Goal: Transaction & Acquisition: Book appointment/travel/reservation

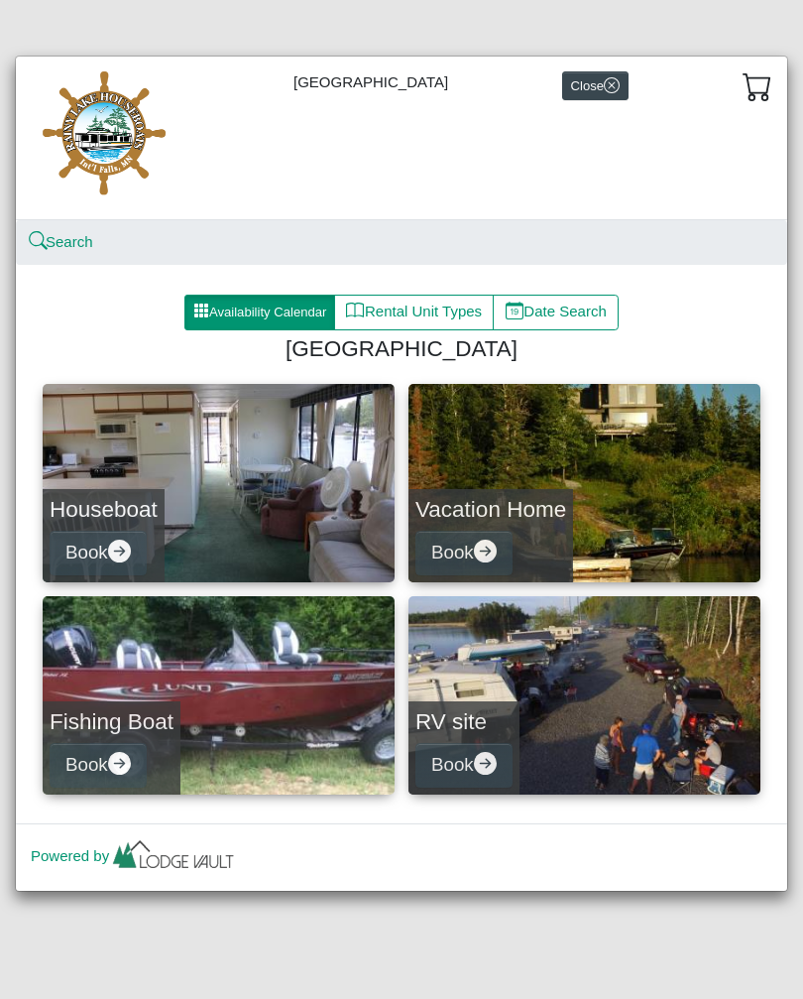
click at [280, 481] on link "Houseboat Book" at bounding box center [219, 483] width 352 height 198
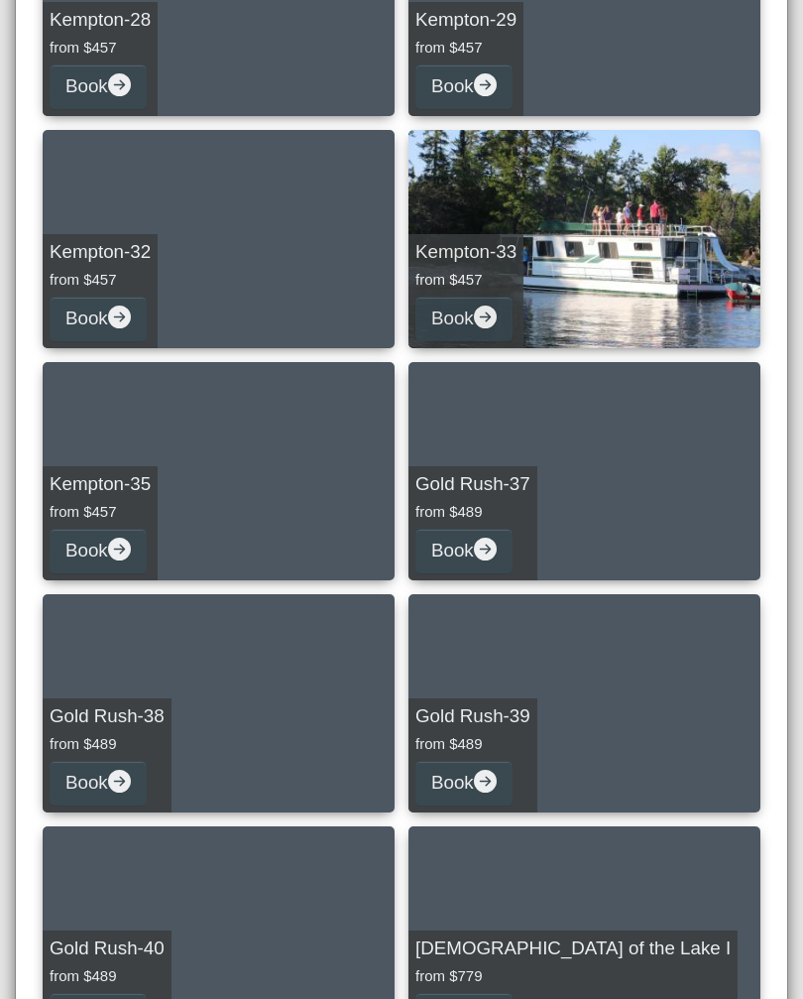
scroll to position [2088, 0]
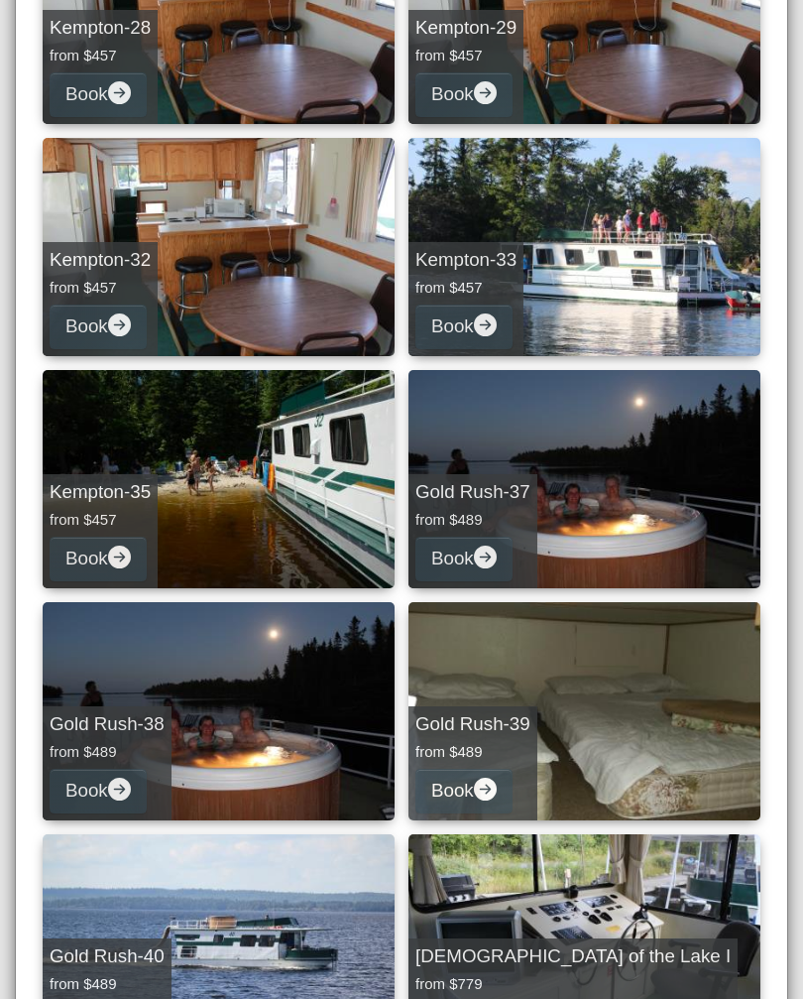
click at [628, 501] on link "Gold Rush-37 from $489 Book" at bounding box center [585, 479] width 352 height 218
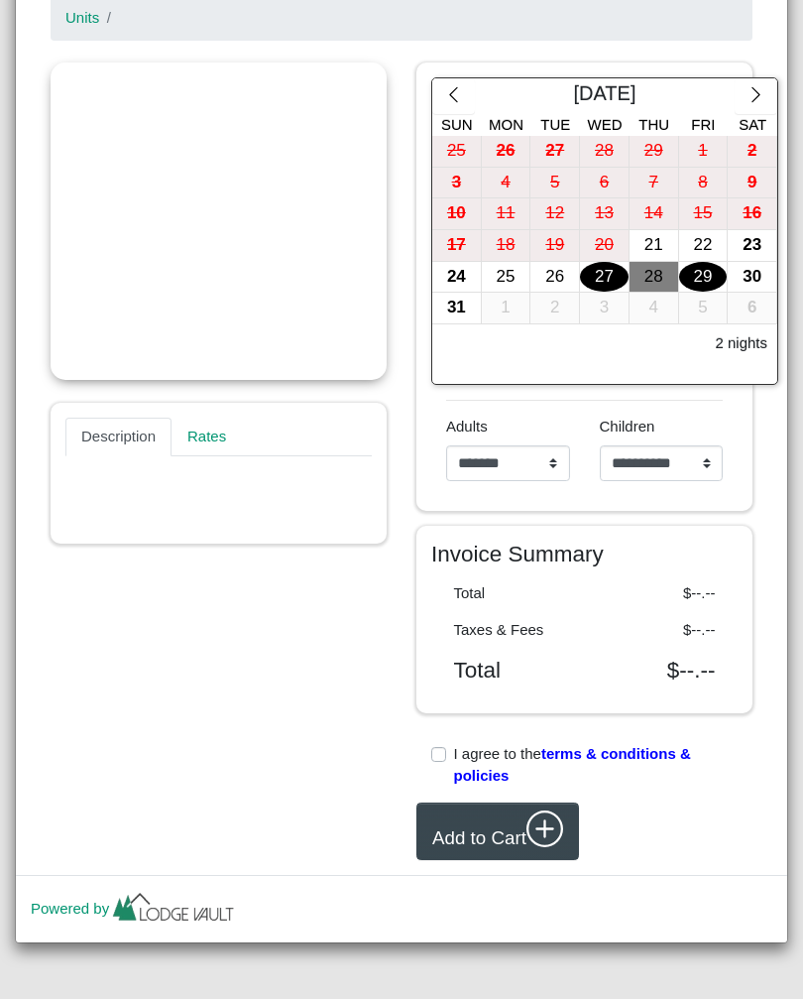
scroll to position [334, 0]
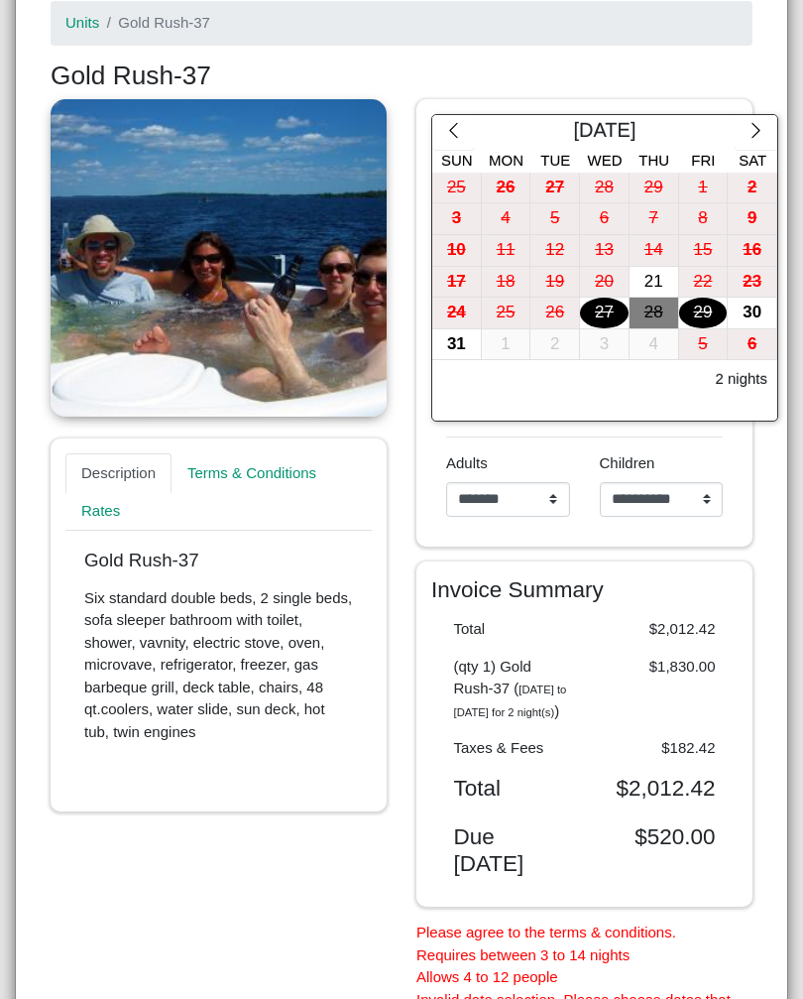
click at [766, 133] on button "button" at bounding box center [756, 133] width 43 height 36
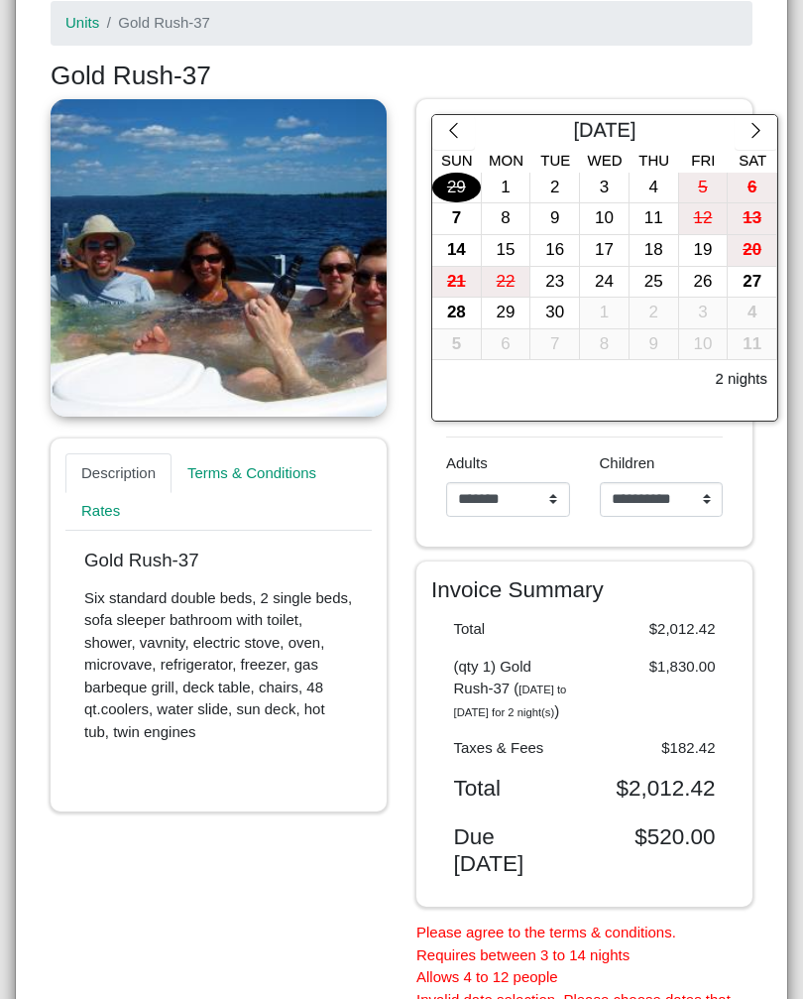
click at [759, 136] on icon "chevron right" at bounding box center [756, 130] width 19 height 19
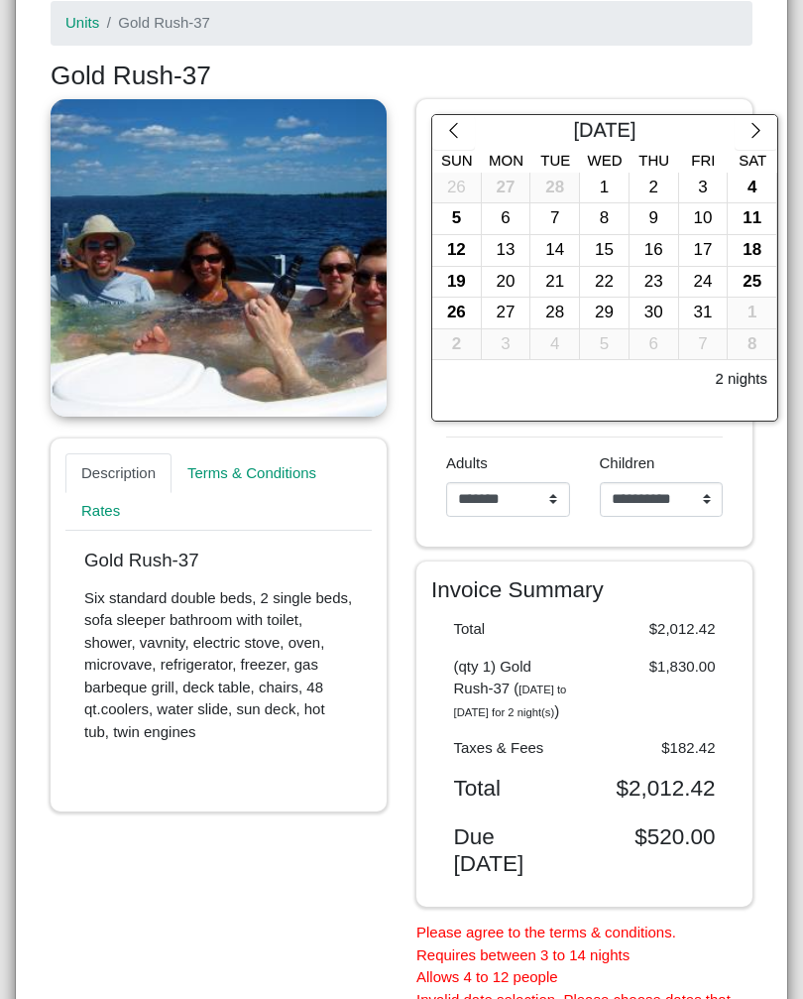
click at [748, 143] on button "button" at bounding box center [756, 133] width 43 height 36
click at [751, 132] on icon "chevron right" at bounding box center [756, 130] width 19 height 19
click at [751, 136] on icon "chevron right" at bounding box center [756, 130] width 19 height 19
click at [749, 133] on icon "chevron right" at bounding box center [756, 130] width 19 height 19
click at [745, 140] on button "button" at bounding box center [756, 133] width 43 height 36
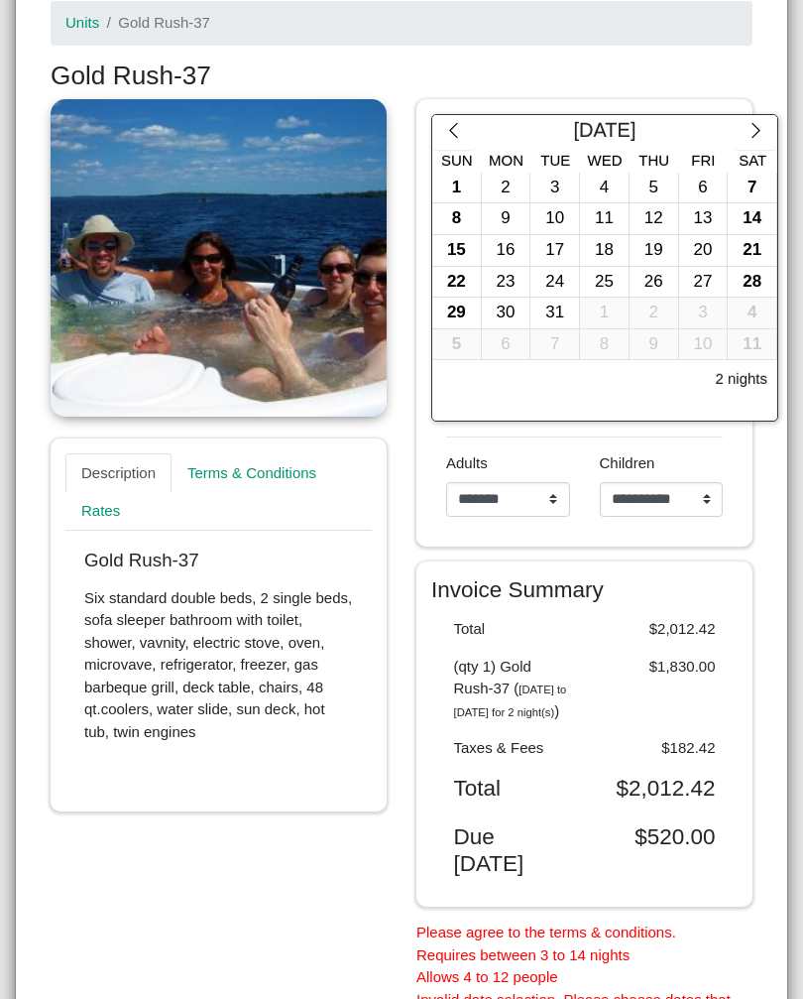
click at [750, 138] on icon "chevron right" at bounding box center [756, 130] width 19 height 19
click at [750, 126] on icon "chevron right" at bounding box center [756, 130] width 19 height 19
click at [762, 130] on icon "chevron right" at bounding box center [756, 130] width 19 height 19
click at [558, 488] on select "**********" at bounding box center [508, 500] width 124 height 36
select select "*"
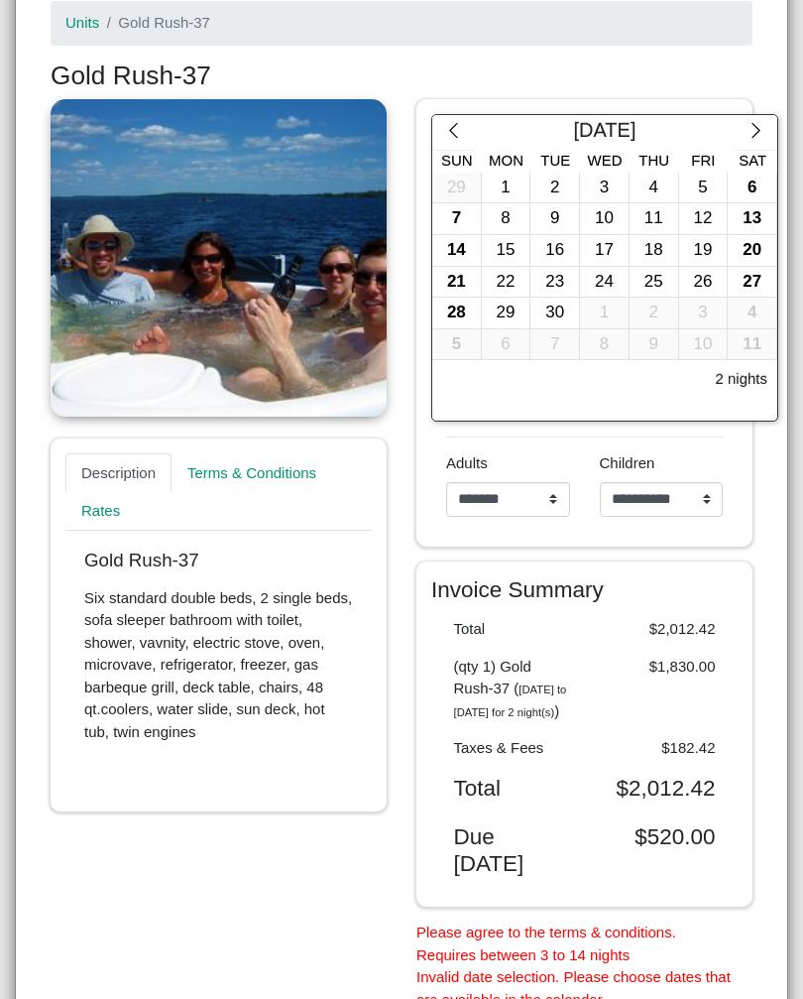
click at [668, 223] on div "11" at bounding box center [654, 218] width 49 height 31
click at [518, 254] on div "15" at bounding box center [506, 250] width 49 height 31
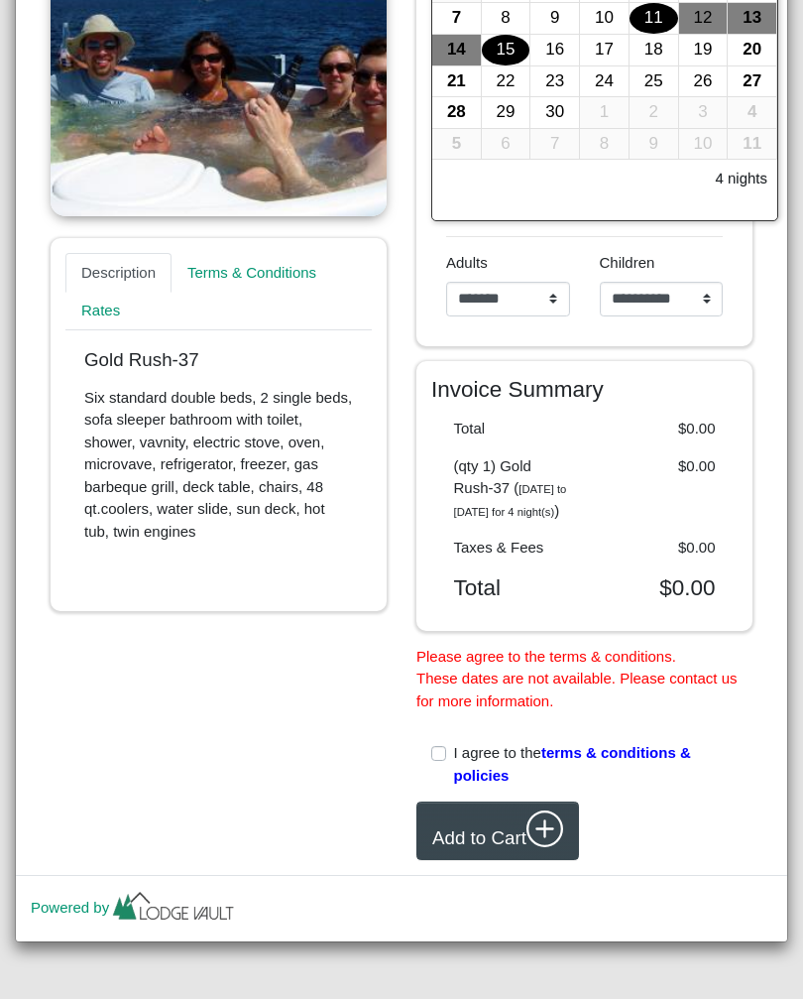
scroll to position [547, 0]
click at [454, 785] on label "I agree to the terms & conditions & policies" at bounding box center [596, 764] width 285 height 45
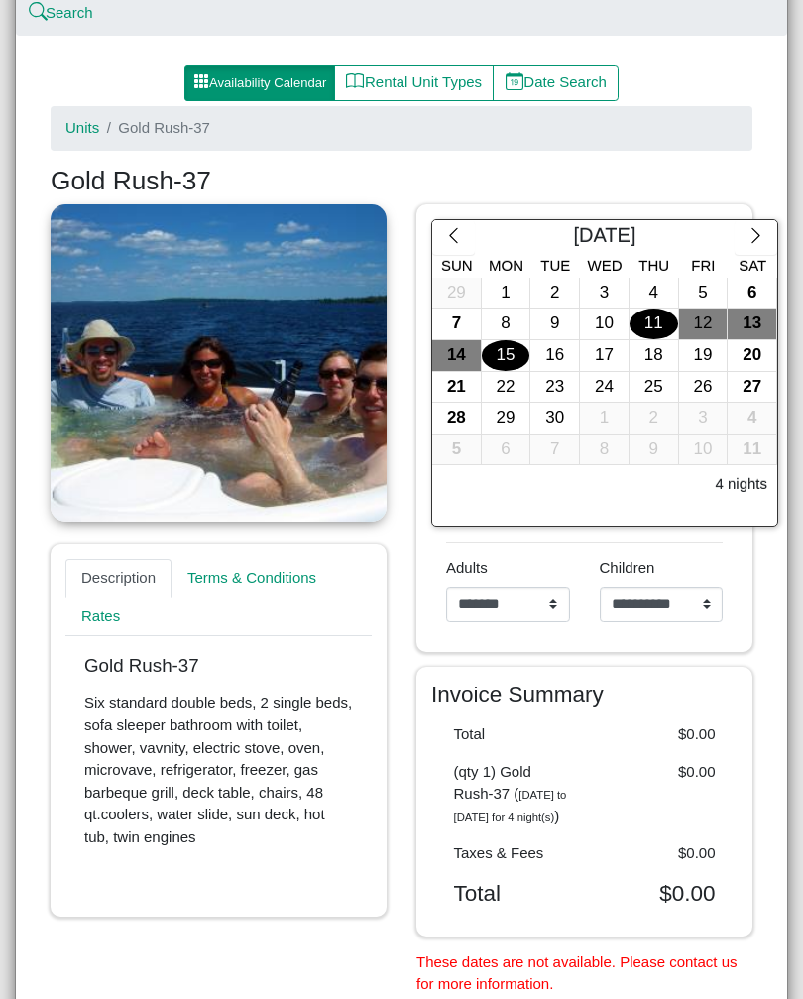
scroll to position [187, 0]
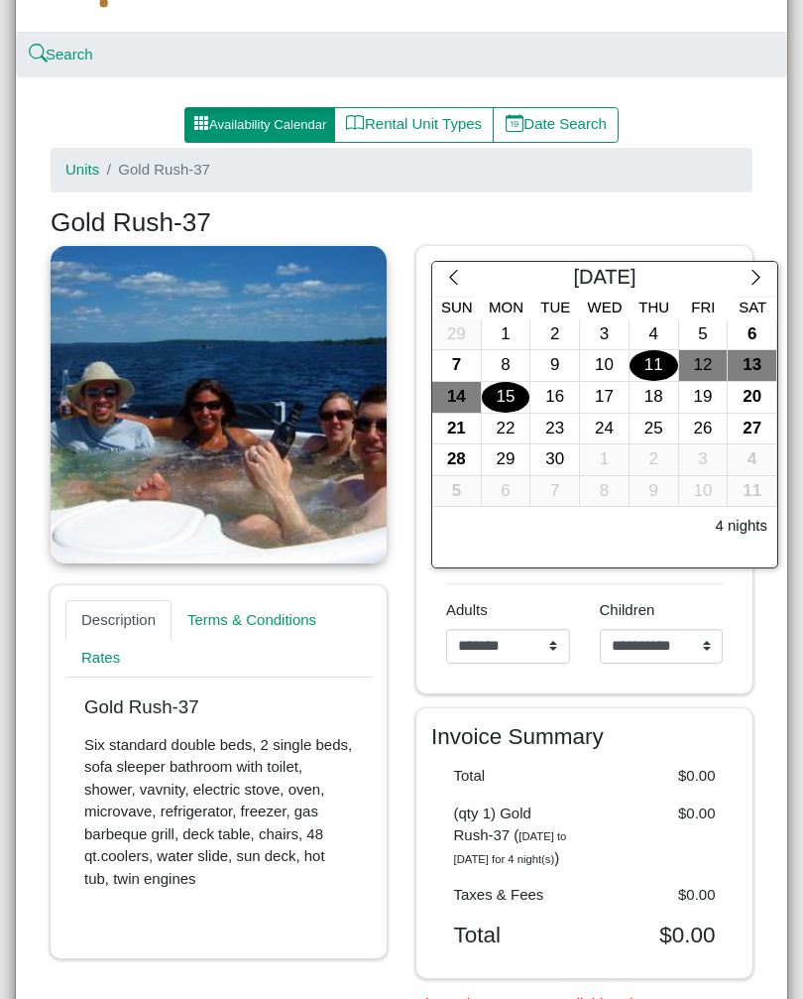
click at [656, 398] on div "18" at bounding box center [654, 397] width 49 height 31
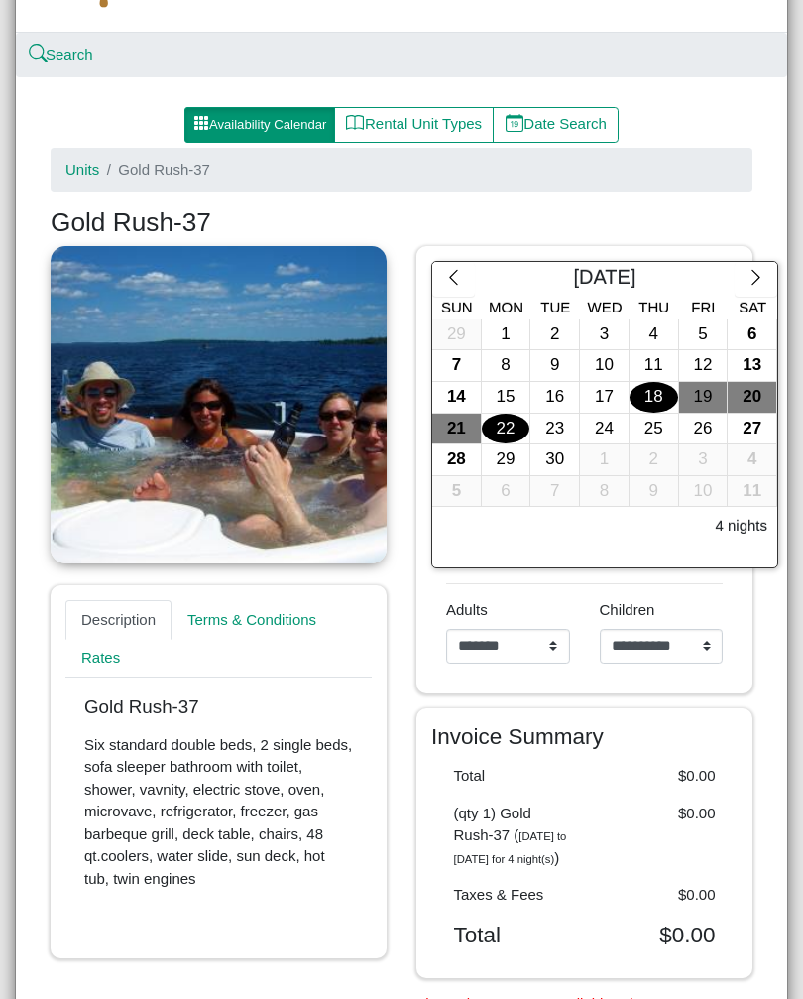
click at [511, 434] on div "22" at bounding box center [506, 429] width 49 height 31
click at [272, 125] on button "Availability Calendar" at bounding box center [259, 125] width 151 height 36
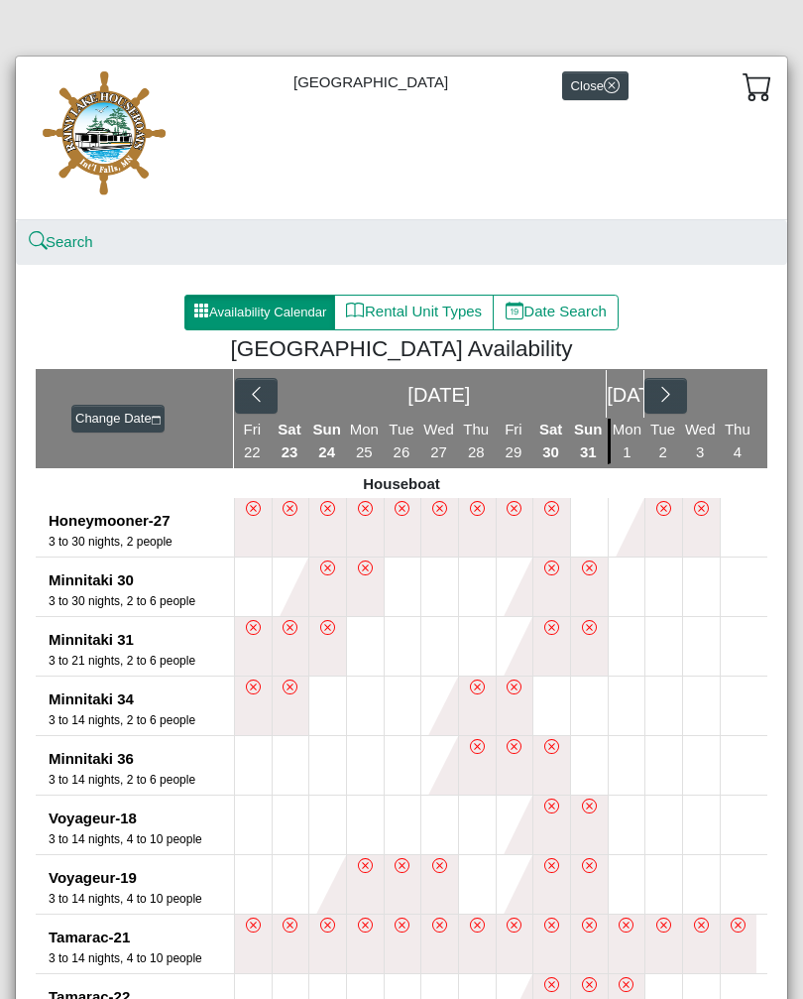
click at [677, 404] on button "button" at bounding box center [666, 396] width 43 height 36
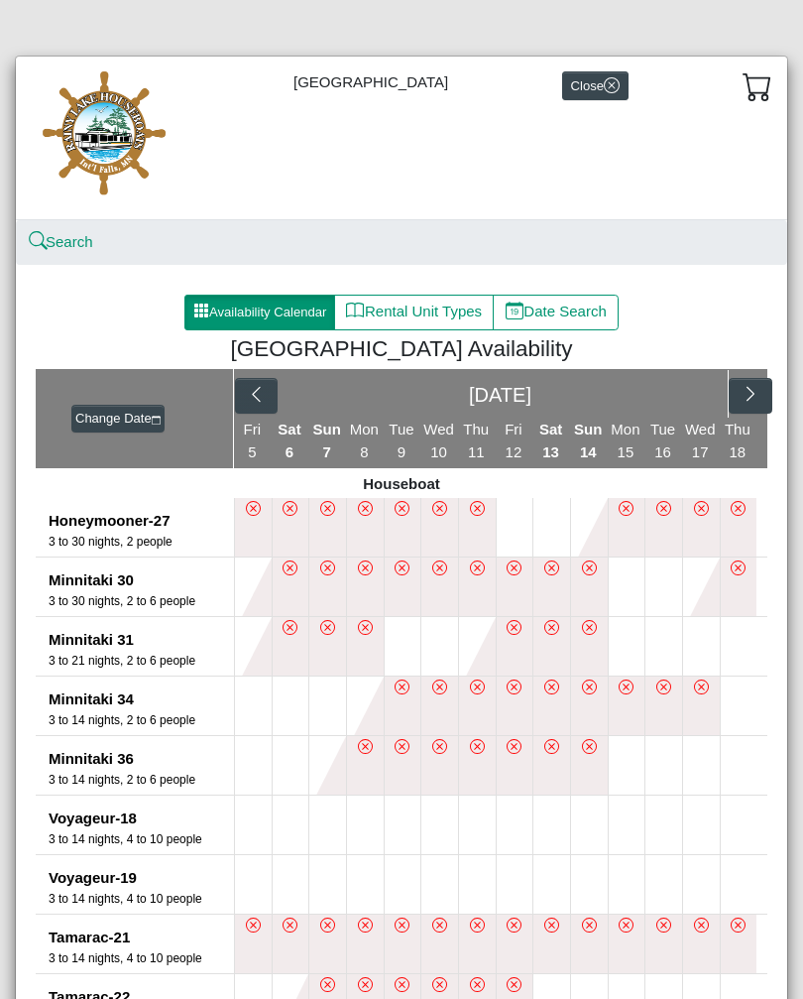
click at [742, 406] on button "button" at bounding box center [750, 396] width 43 height 36
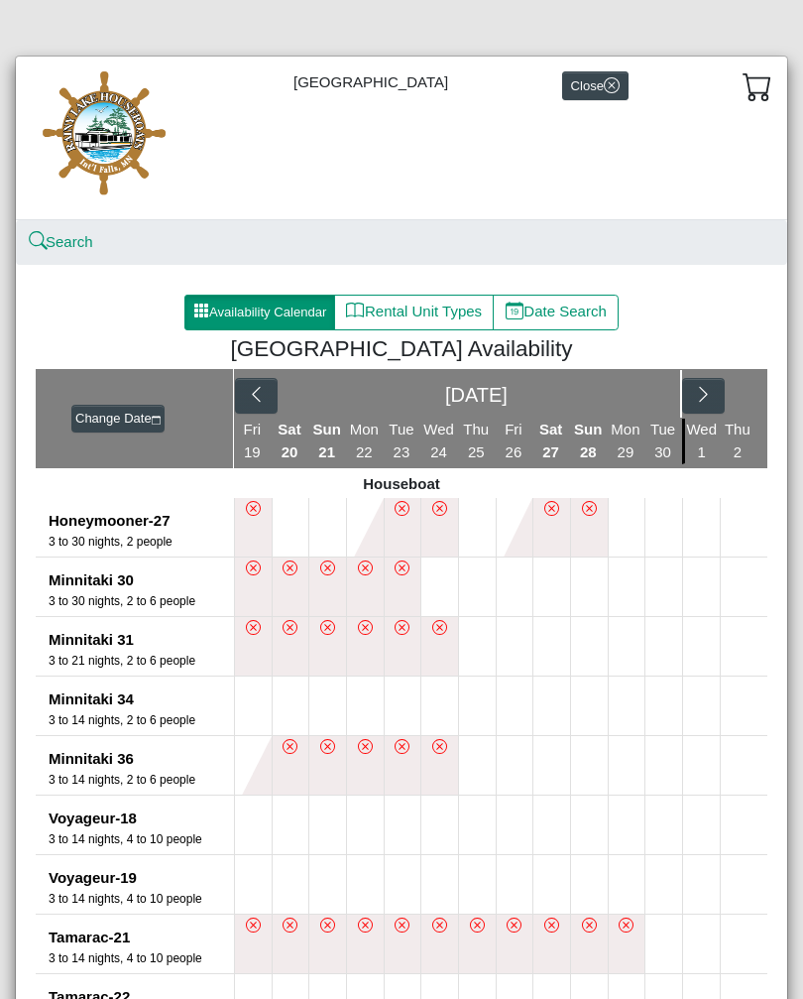
click at [704, 400] on icon "chevron right" at bounding box center [703, 394] width 19 height 19
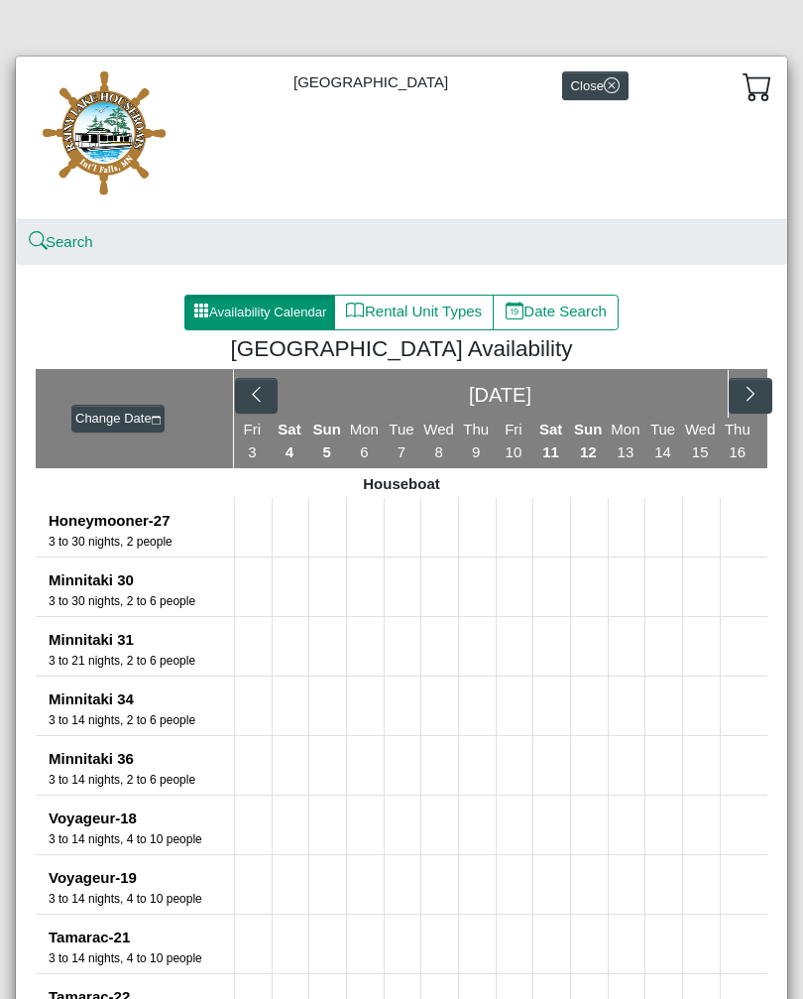
click at [757, 389] on icon "chevron right" at bounding box center [751, 394] width 19 height 19
click at [747, 399] on icon "chevron right" at bounding box center [751, 394] width 19 height 19
click at [707, 404] on button "button" at bounding box center [703, 396] width 43 height 36
click at [754, 395] on icon "chevron right" at bounding box center [751, 394] width 8 height 15
click at [669, 404] on button "button" at bounding box center [666, 396] width 43 height 36
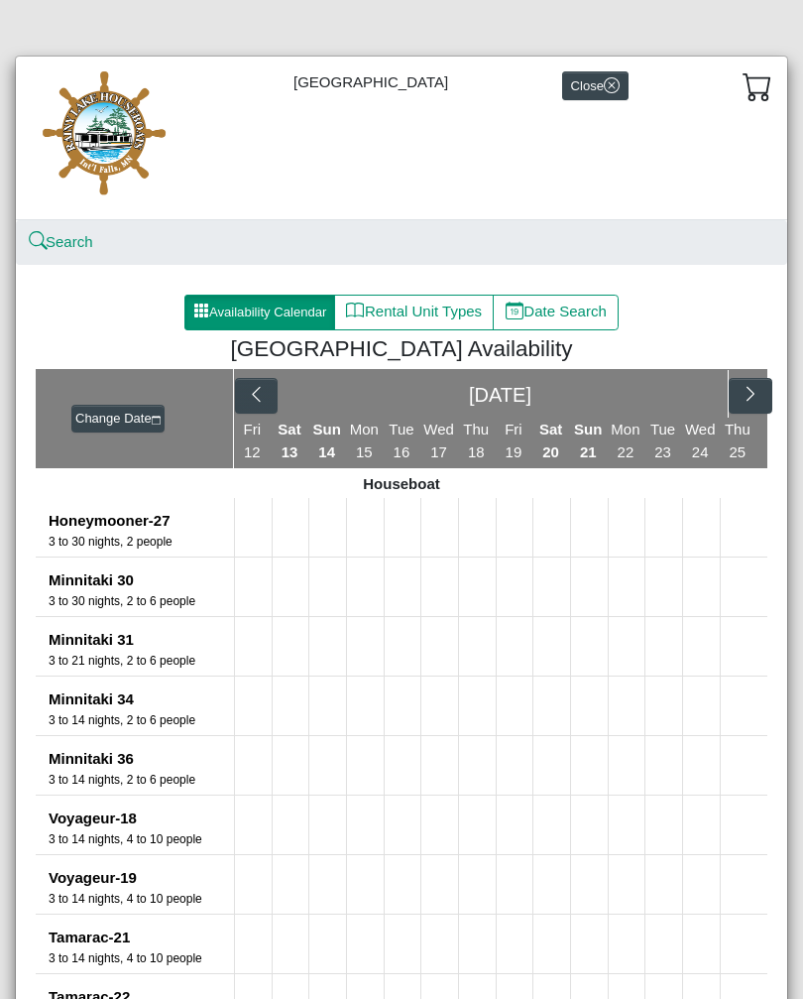
click at [770, 399] on button "button" at bounding box center [750, 396] width 43 height 36
click at [666, 406] on button "button" at bounding box center [666, 396] width 43 height 36
click at [762, 406] on button "button" at bounding box center [750, 396] width 43 height 36
click at [670, 408] on button "button" at bounding box center [666, 396] width 43 height 36
click at [745, 396] on icon "chevron right" at bounding box center [751, 394] width 19 height 19
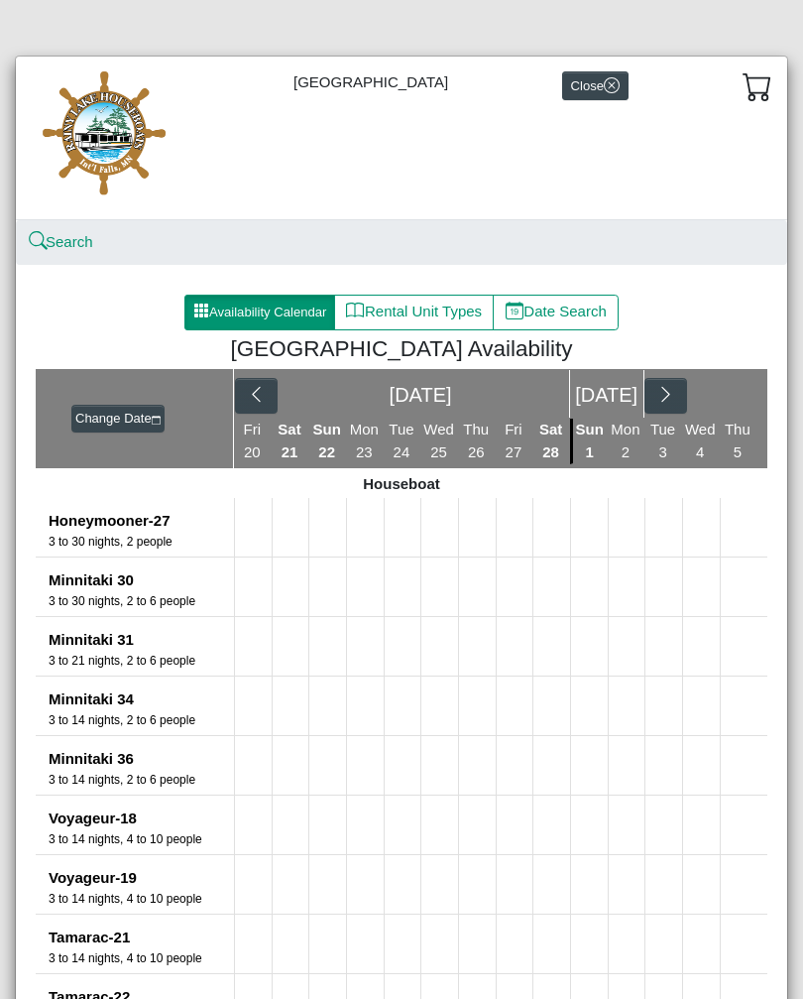
click at [667, 397] on icon "chevron right" at bounding box center [666, 394] width 8 height 15
click at [750, 403] on icon "chevron right" at bounding box center [751, 394] width 19 height 19
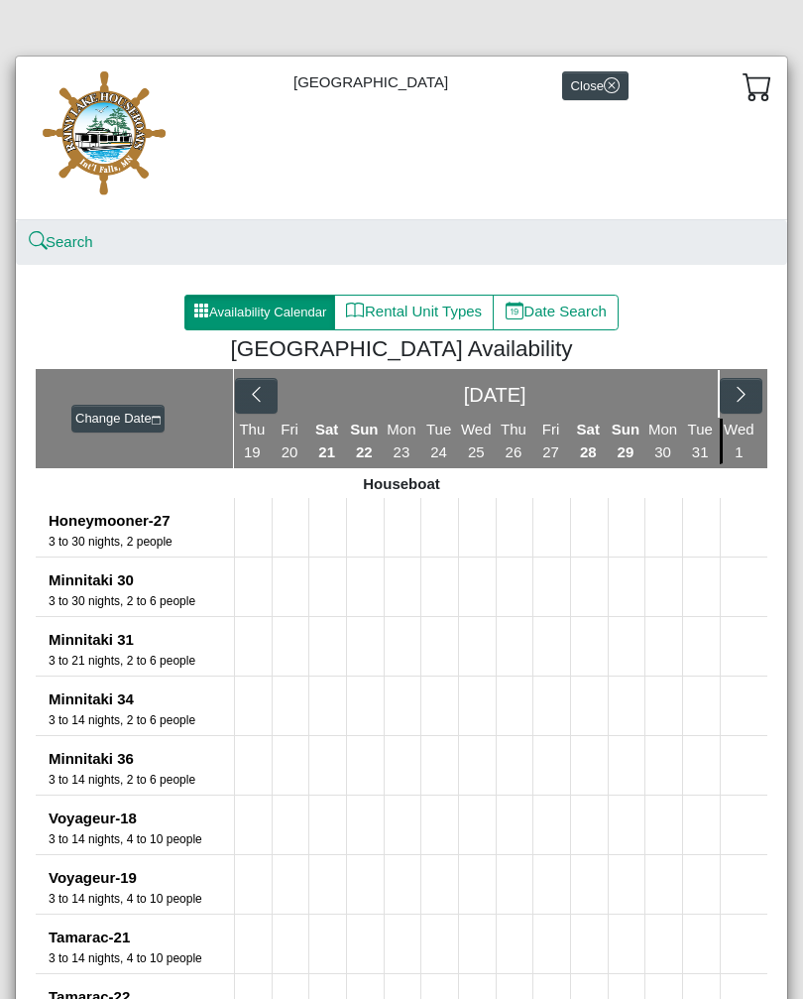
click at [742, 405] on button "button" at bounding box center [741, 396] width 43 height 36
click at [751, 401] on icon "chevron right" at bounding box center [751, 394] width 19 height 19
click at [750, 405] on button "button" at bounding box center [750, 396] width 43 height 36
click at [691, 404] on button "button" at bounding box center [703, 396] width 43 height 36
click at [750, 394] on icon "chevron right" at bounding box center [751, 394] width 19 height 19
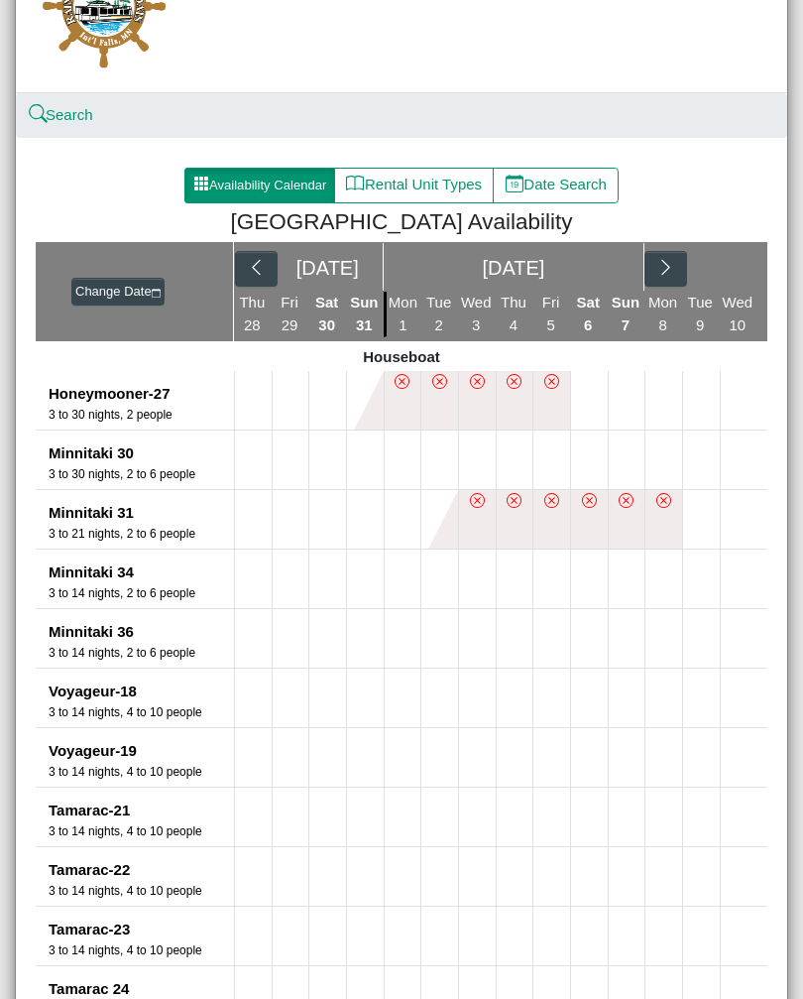
scroll to position [134, 0]
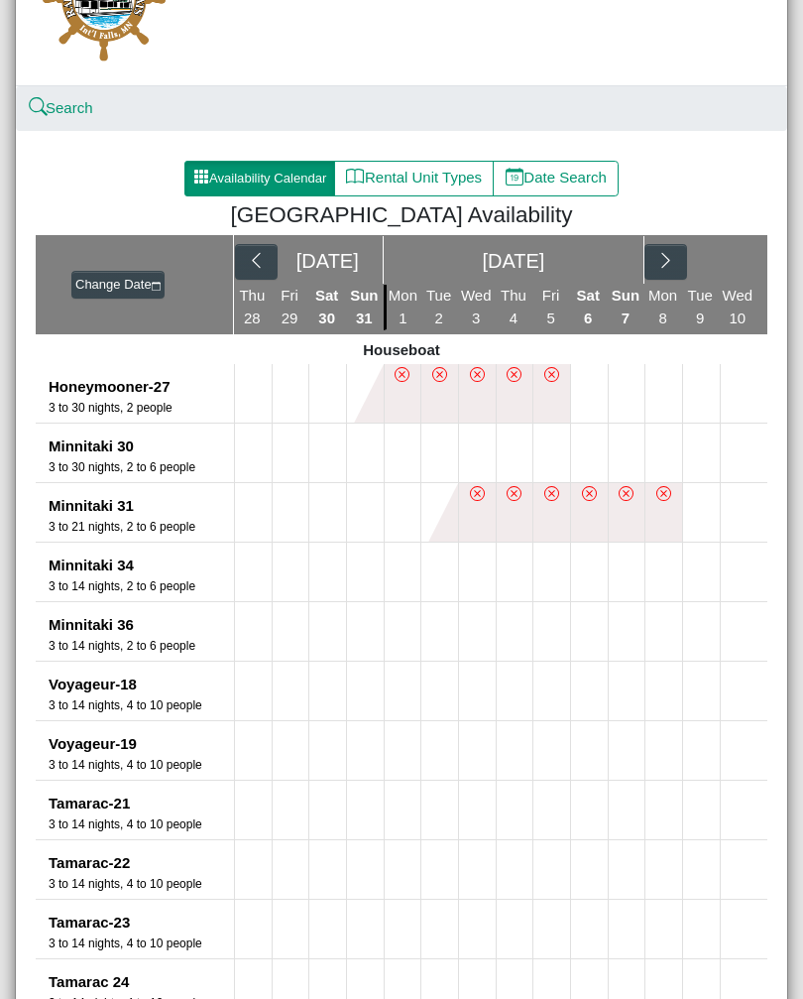
click at [669, 267] on icon "chevron right" at bounding box center [666, 260] width 19 height 19
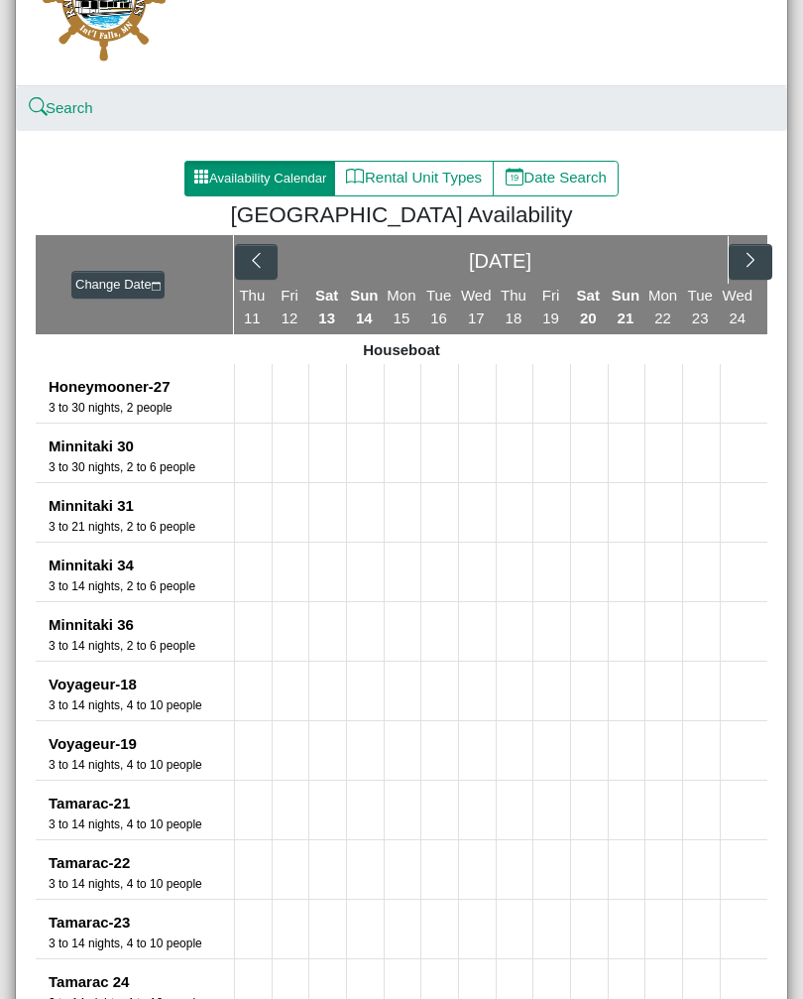
click at [264, 278] on button "button" at bounding box center [256, 262] width 43 height 36
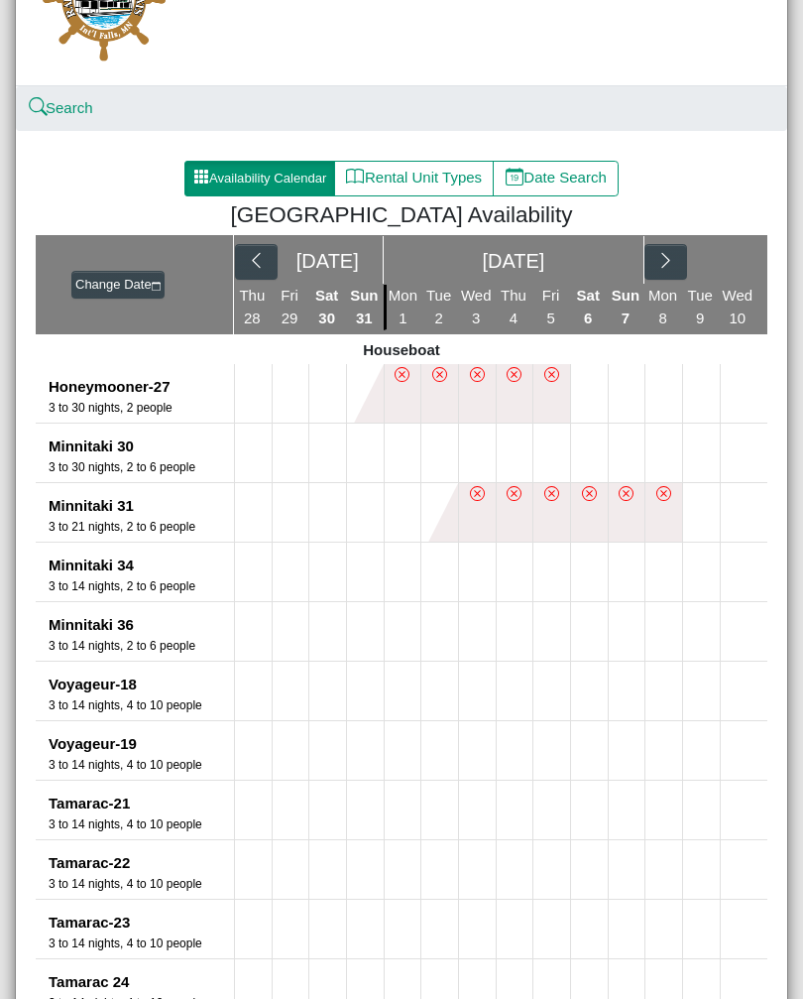
click at [671, 262] on icon "chevron right" at bounding box center [666, 260] width 19 height 19
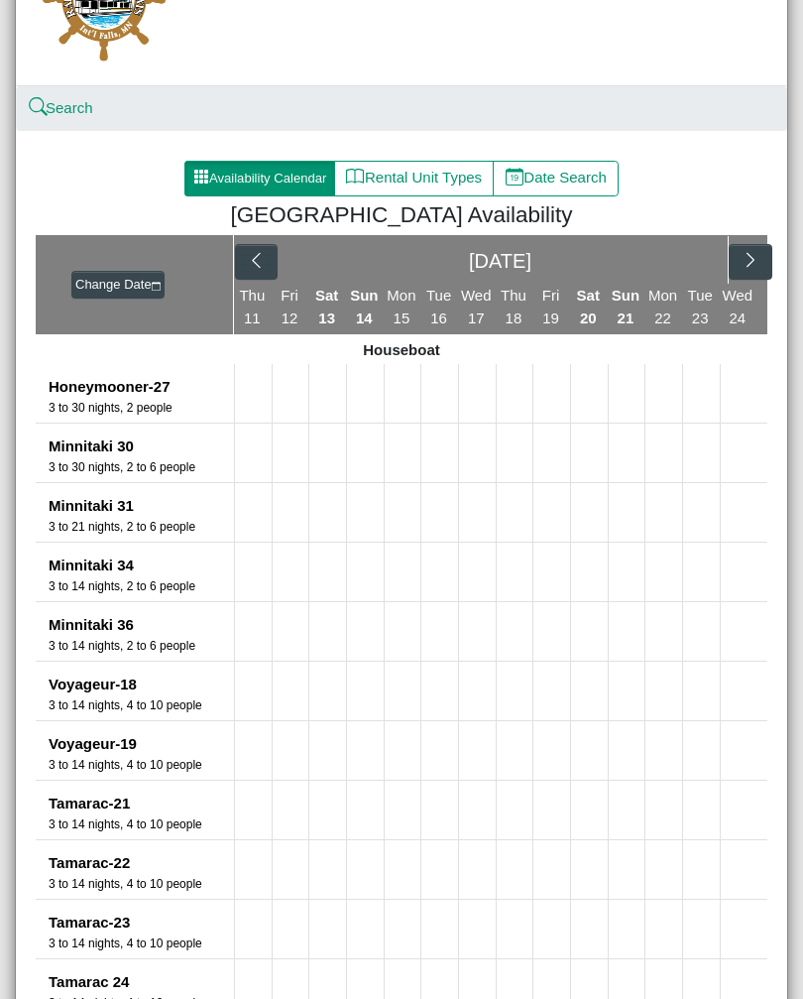
click at [525, 320] on li "Thu 18" at bounding box center [515, 308] width 38 height 46
click at [519, 320] on span "18" at bounding box center [514, 317] width 17 height 17
click at [522, 824] on button at bounding box center [515, 810] width 37 height 59
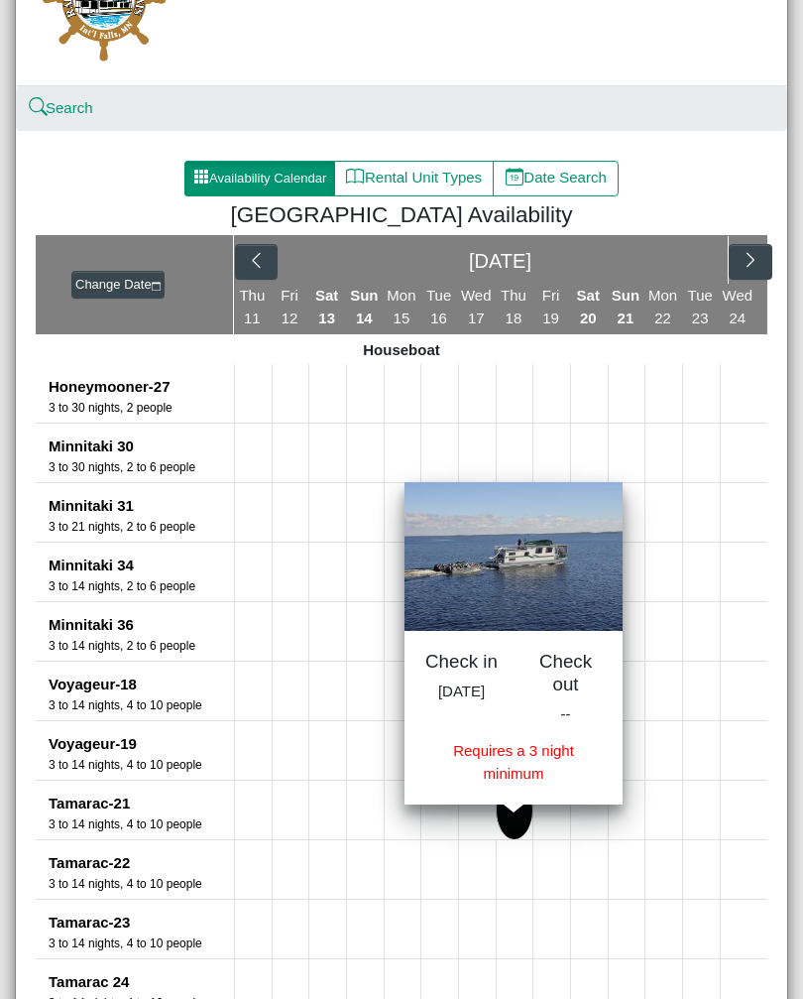
click at [558, 832] on button at bounding box center [552, 810] width 37 height 59
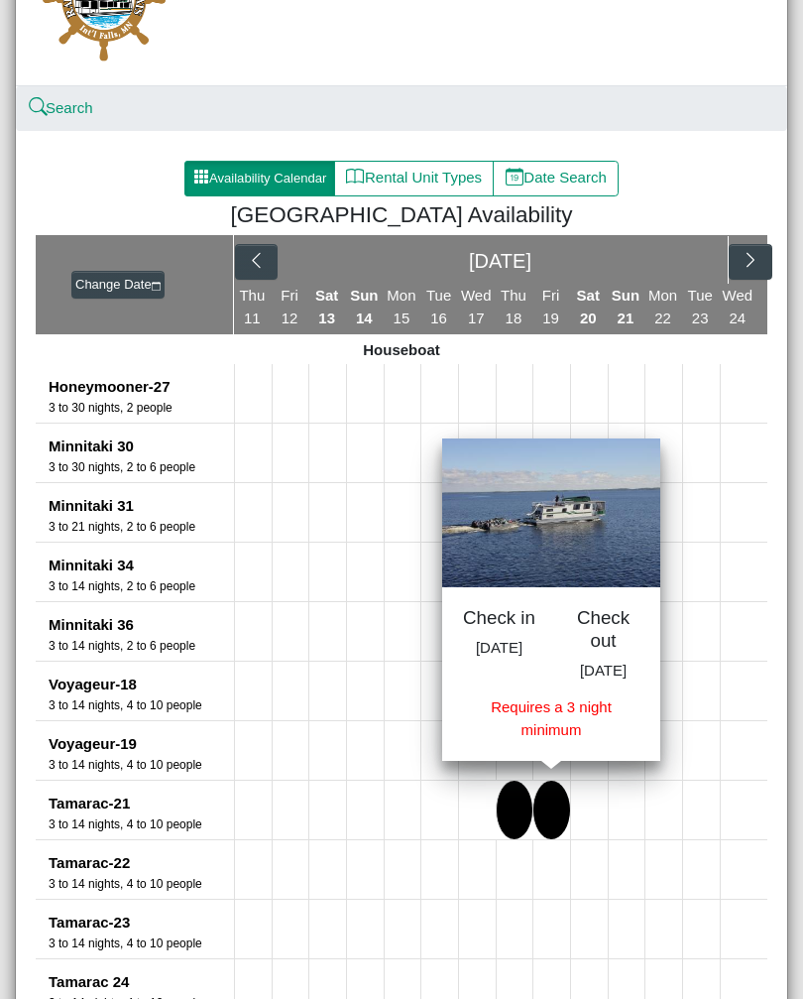
click at [598, 824] on button at bounding box center [589, 810] width 37 height 59
click at [640, 816] on button at bounding box center [627, 810] width 37 height 59
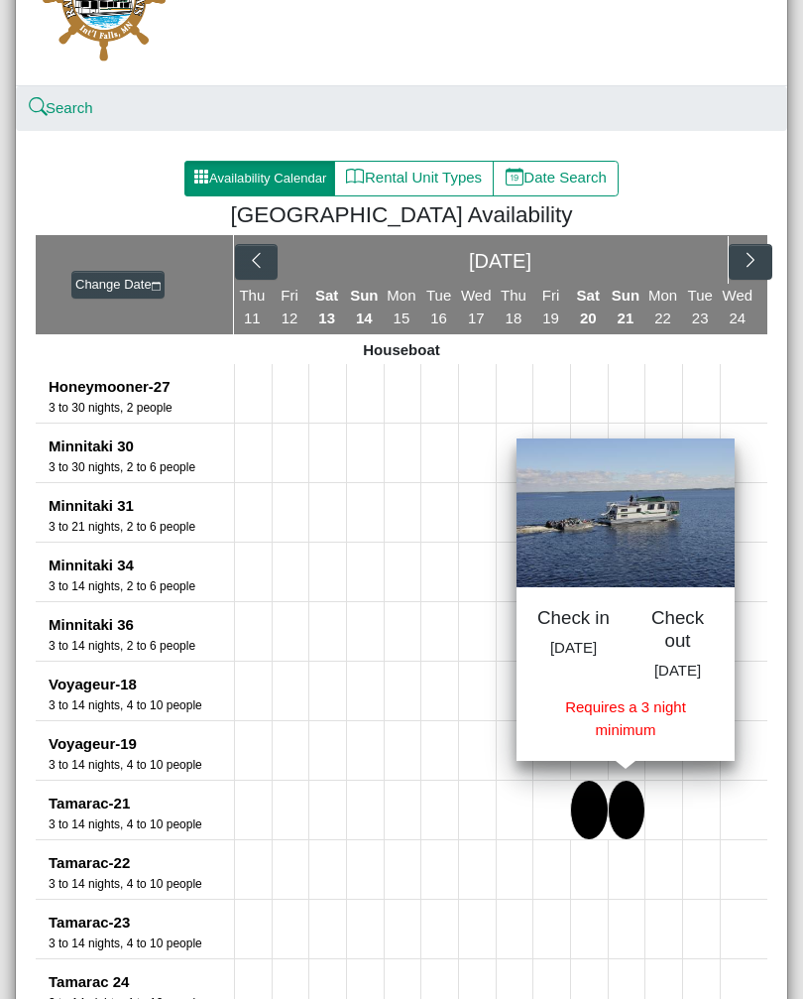
click at [125, 825] on div "3 to 14 nights, 4 to 10 people" at bounding box center [141, 824] width 185 height 18
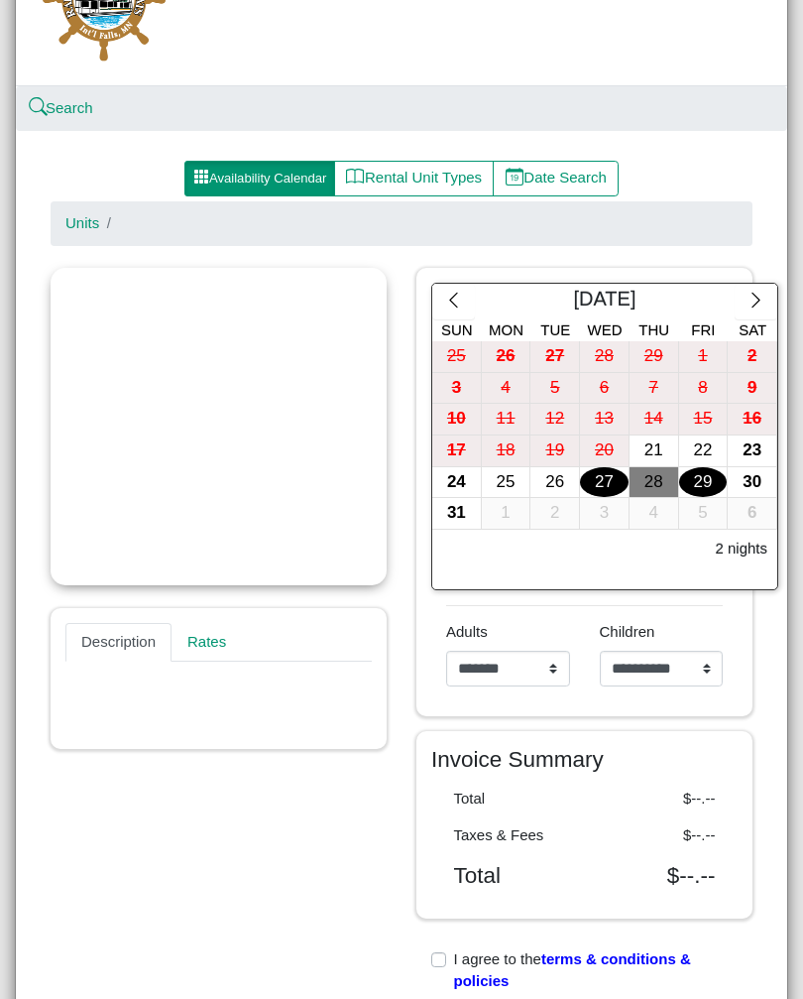
select select "*"
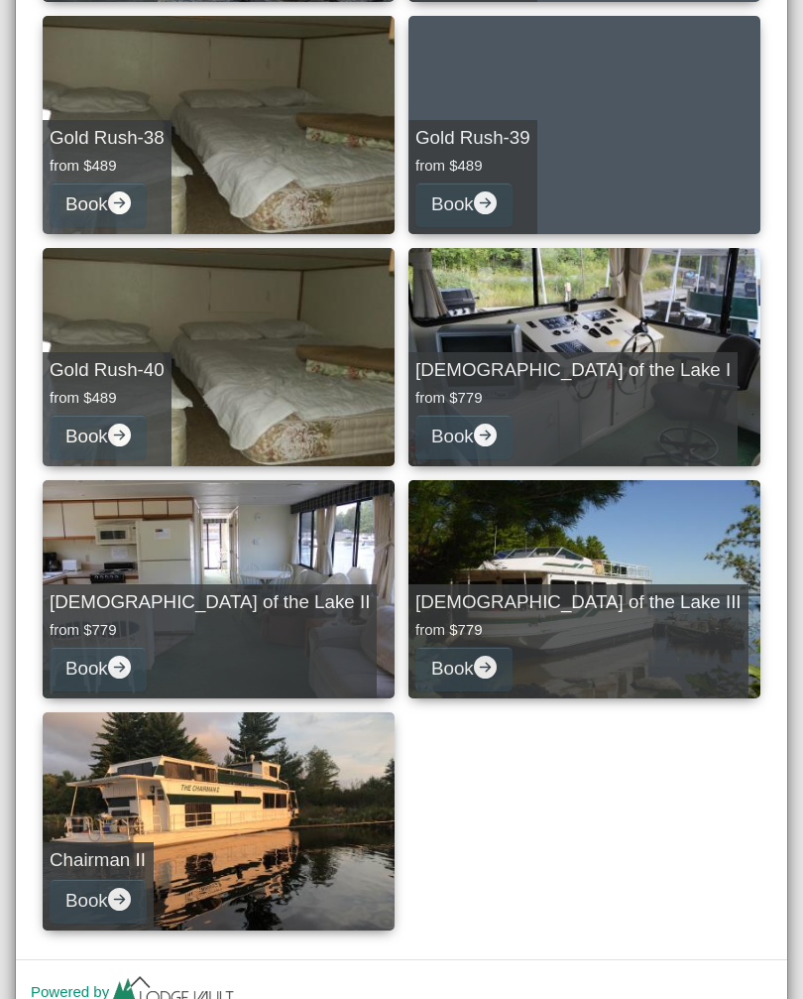
scroll to position [2689, 0]
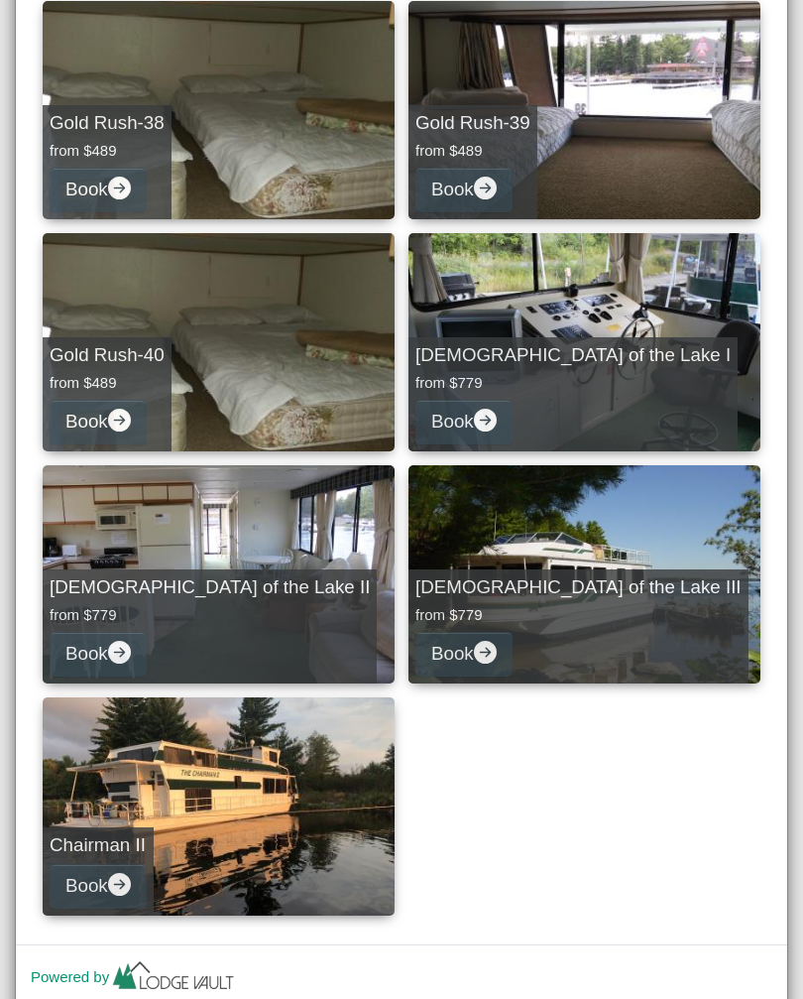
click at [236, 579] on link "[DEMOGRAPHIC_DATA] of the Lake II from $779 Book" at bounding box center [219, 574] width 352 height 218
select select "*"
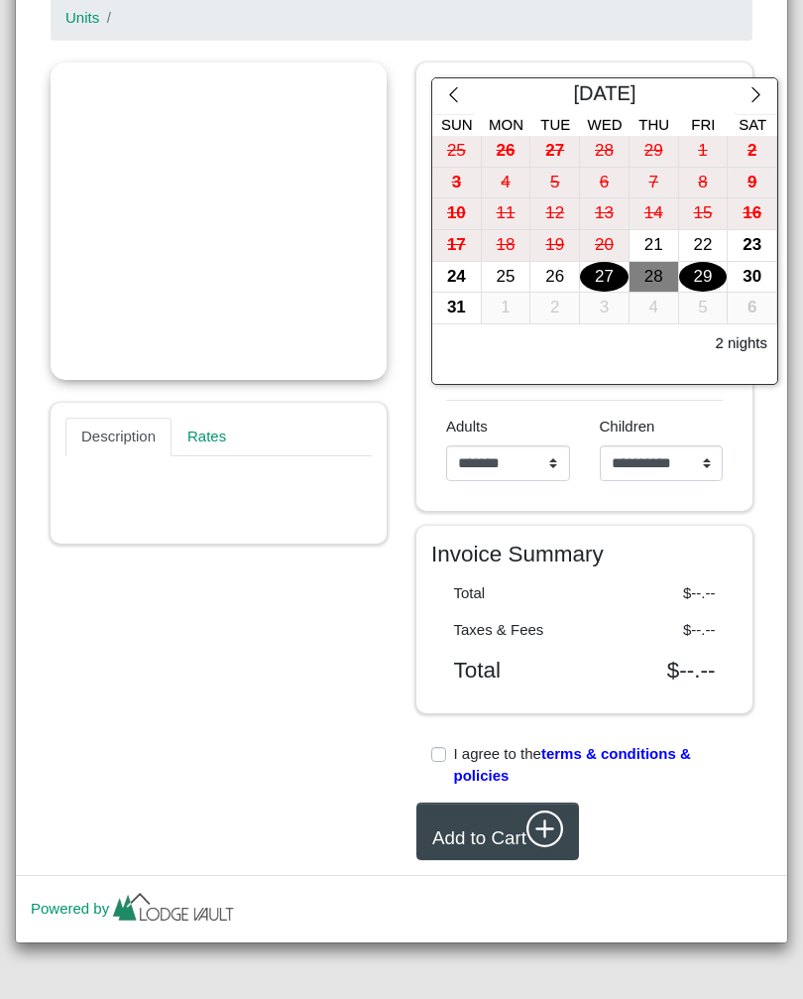
scroll to position [334, 0]
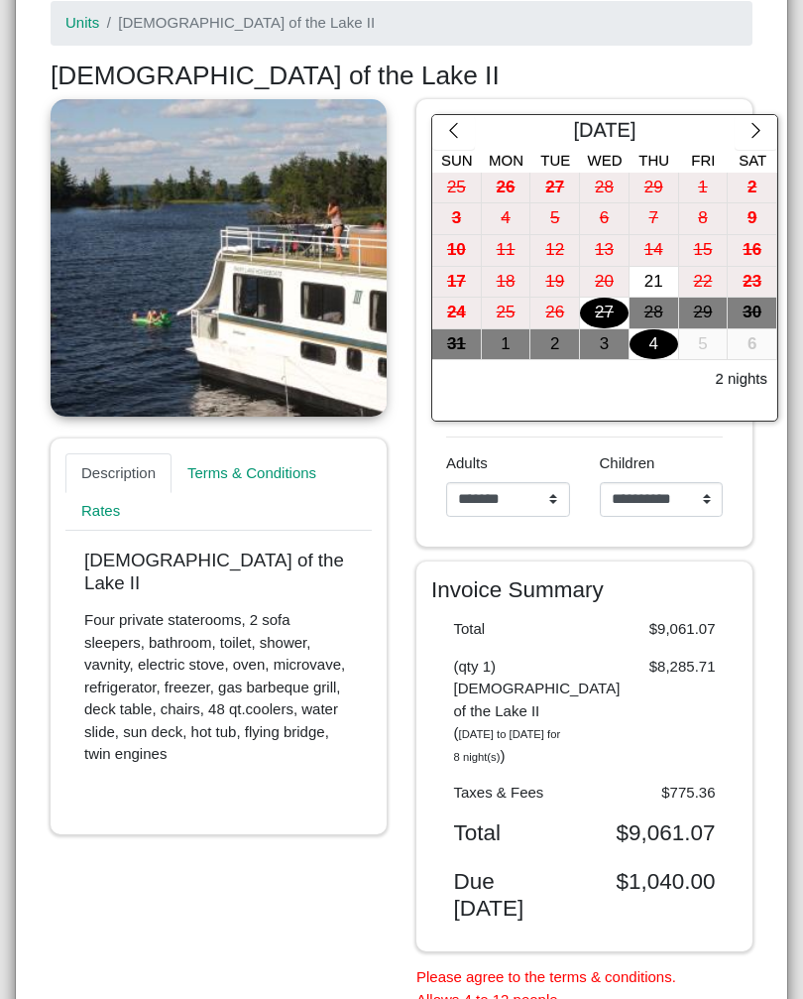
click at [749, 140] on button "button" at bounding box center [756, 133] width 43 height 36
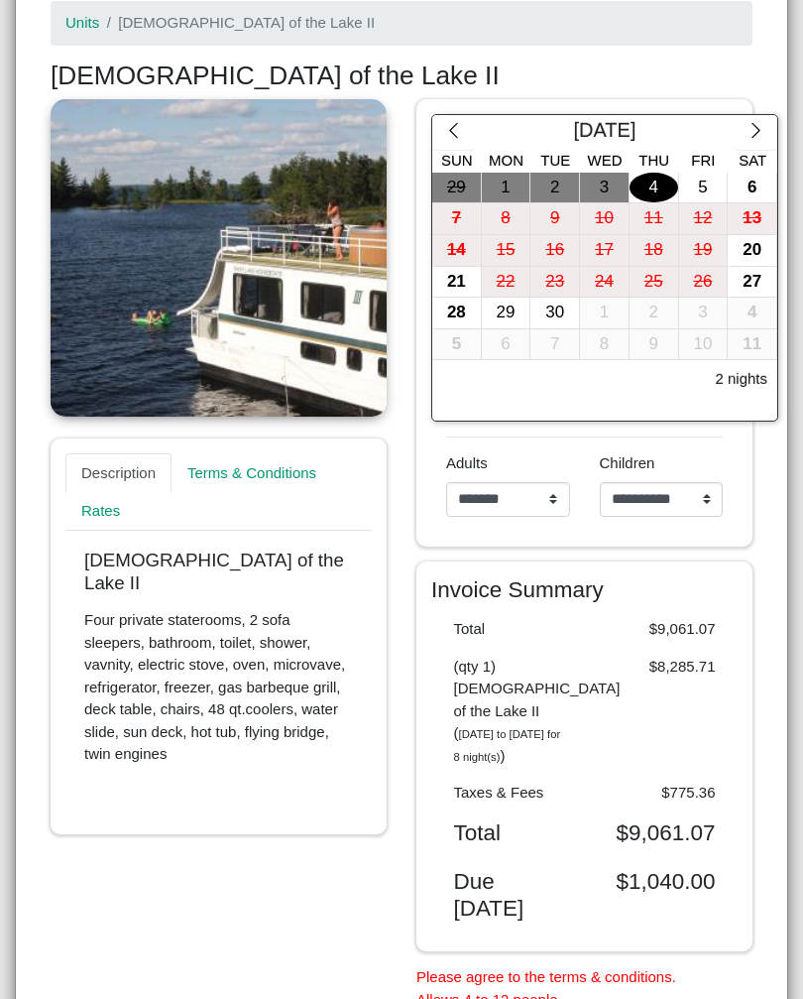
click at [759, 145] on button "button" at bounding box center [756, 133] width 43 height 36
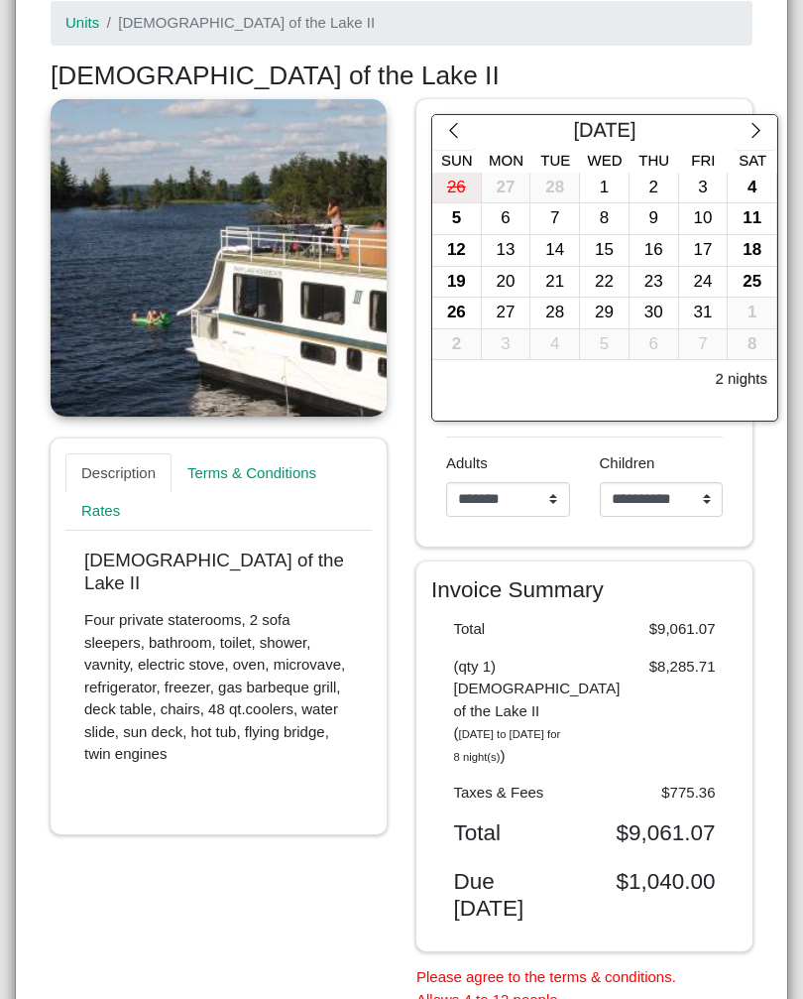
click at [750, 142] on button "button" at bounding box center [756, 133] width 43 height 36
click at [743, 144] on button "button" at bounding box center [756, 133] width 43 height 36
click at [758, 143] on button "button" at bounding box center [756, 133] width 43 height 36
click at [757, 140] on button "button" at bounding box center [756, 133] width 43 height 36
click at [753, 146] on button "button" at bounding box center [756, 133] width 43 height 36
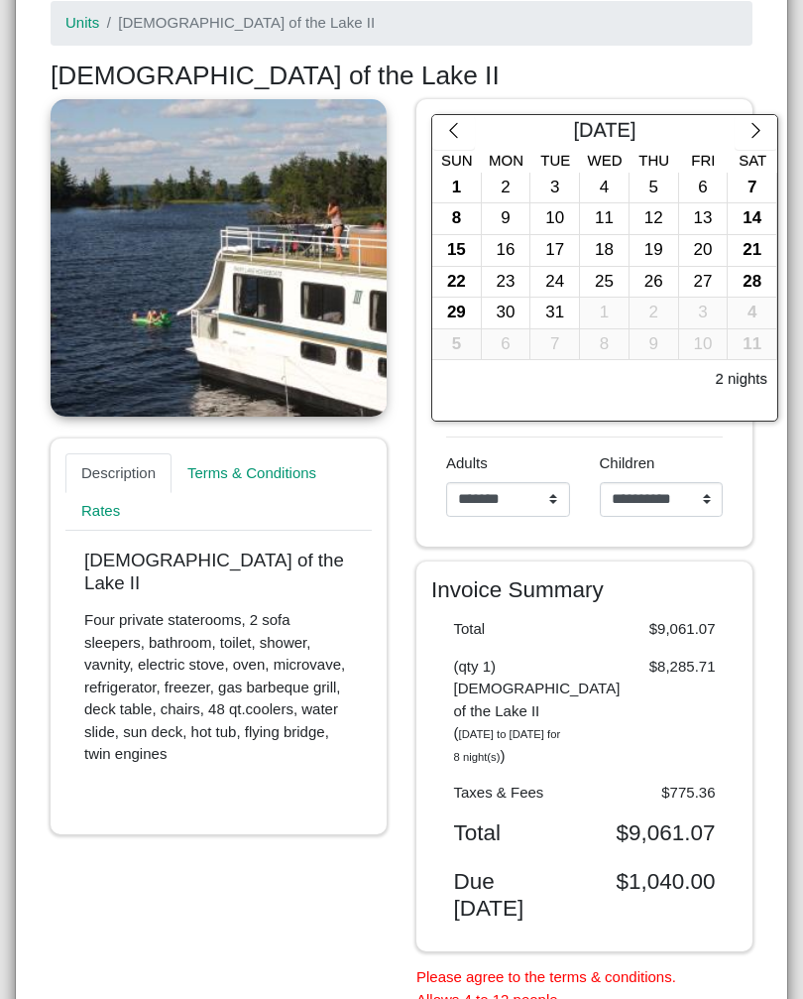
click at [754, 140] on button "button" at bounding box center [756, 133] width 43 height 36
click at [745, 145] on button "button" at bounding box center [756, 133] width 43 height 36
click at [748, 134] on icon "chevron right" at bounding box center [756, 130] width 19 height 19
click at [668, 290] on div "25" at bounding box center [654, 282] width 49 height 31
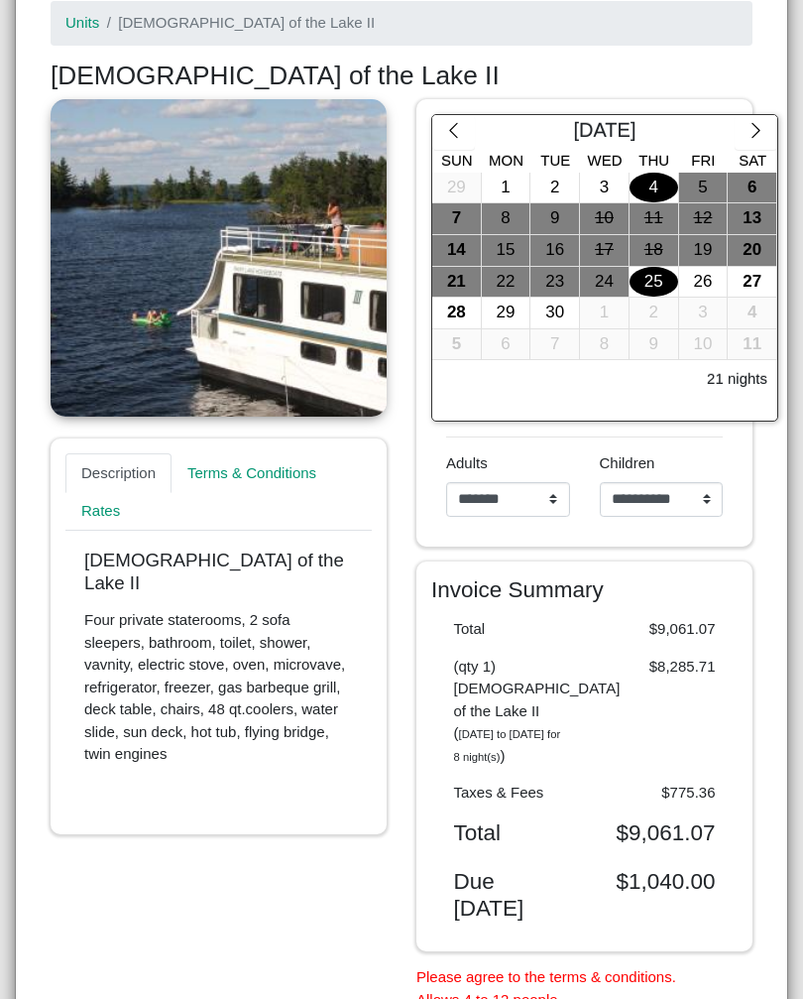
click at [665, 189] on div "4" at bounding box center [654, 188] width 49 height 31
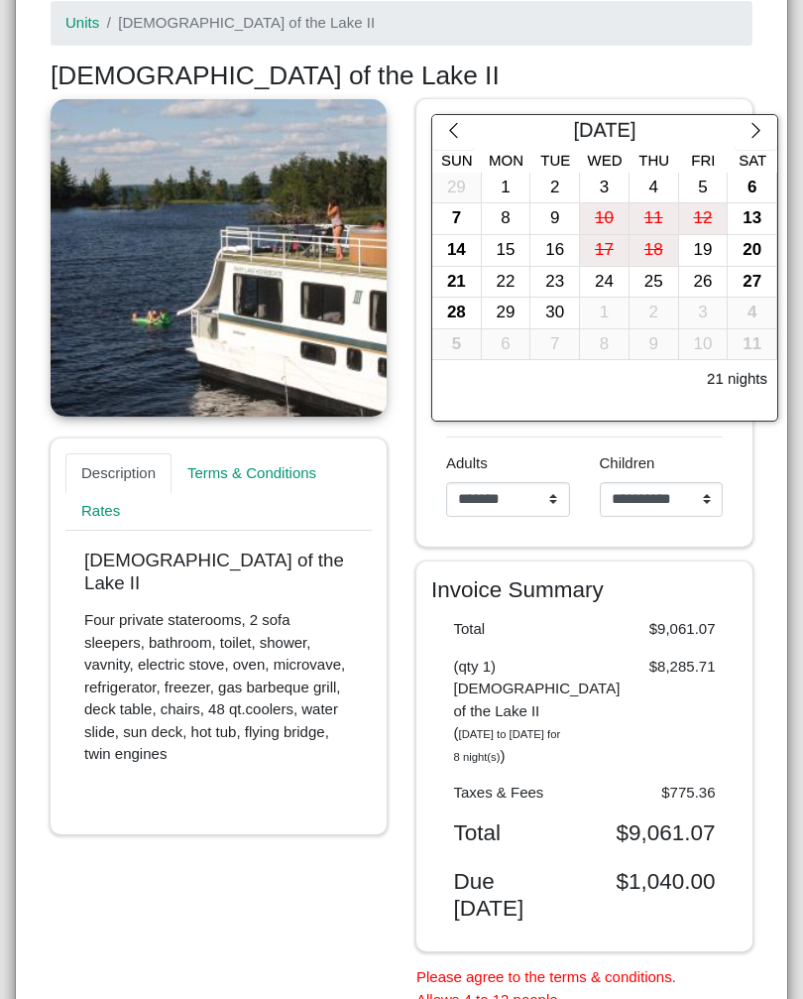
click at [514, 221] on div "8" at bounding box center [506, 218] width 49 height 31
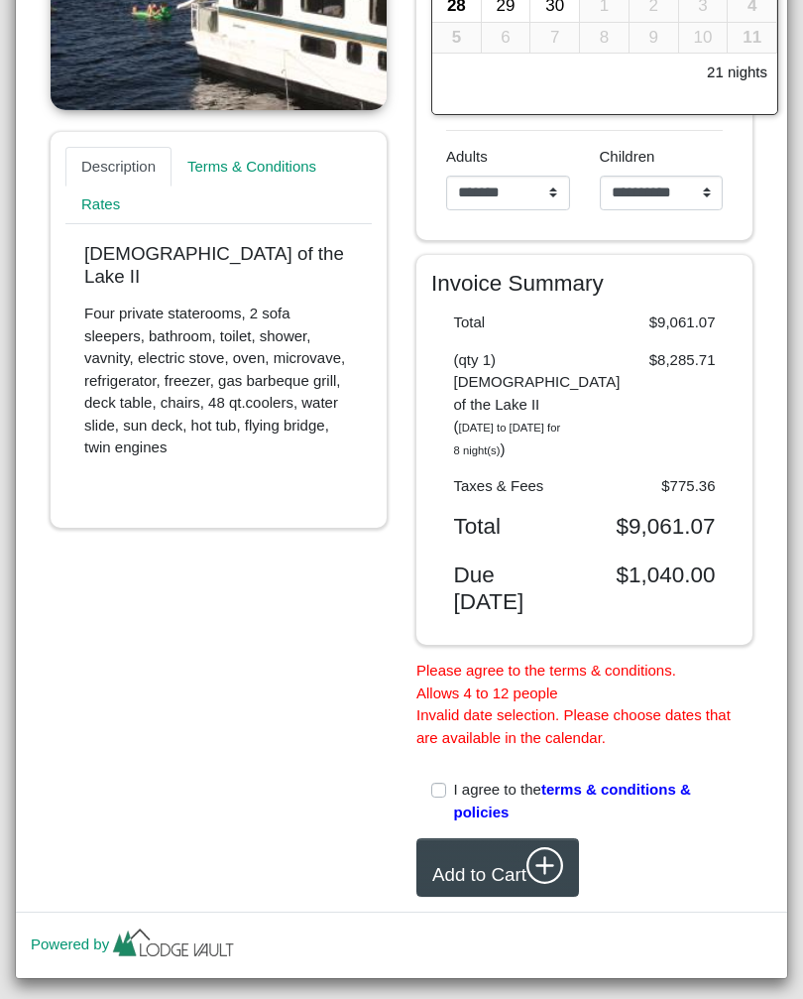
click at [454, 779] on label "I agree to the terms & conditions & policies" at bounding box center [596, 801] width 285 height 45
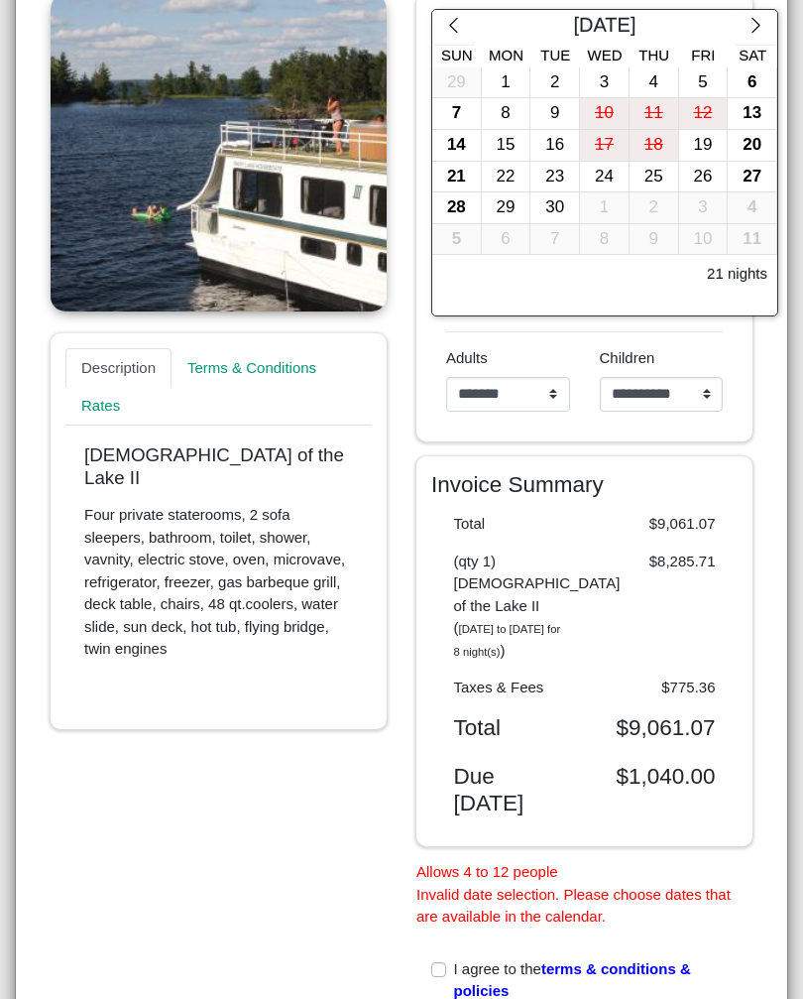
scroll to position [436, 0]
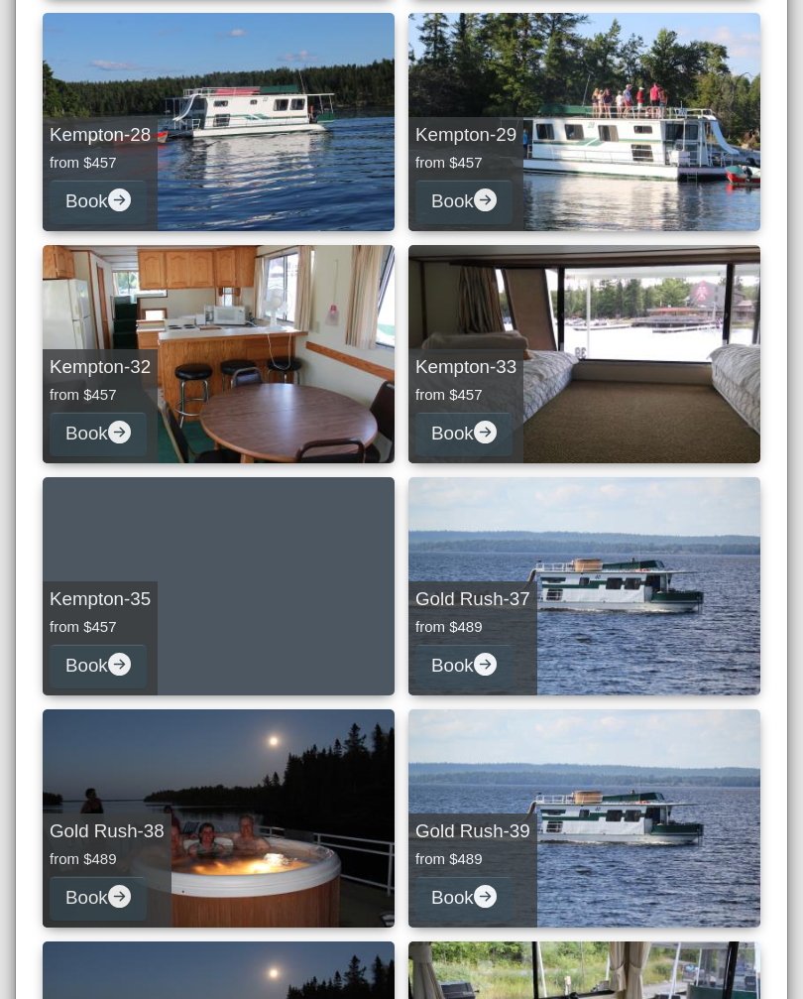
scroll to position [1991, 0]
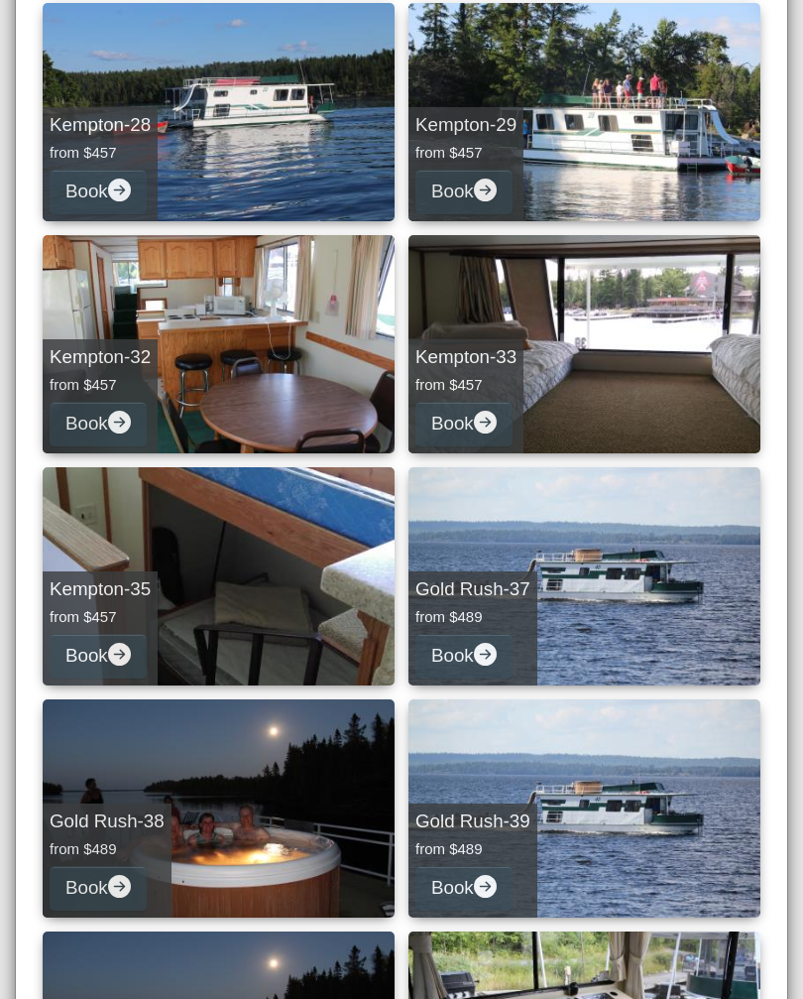
click at [690, 399] on link "Kempton-33 from $457 Book" at bounding box center [585, 344] width 352 height 218
select select "*"
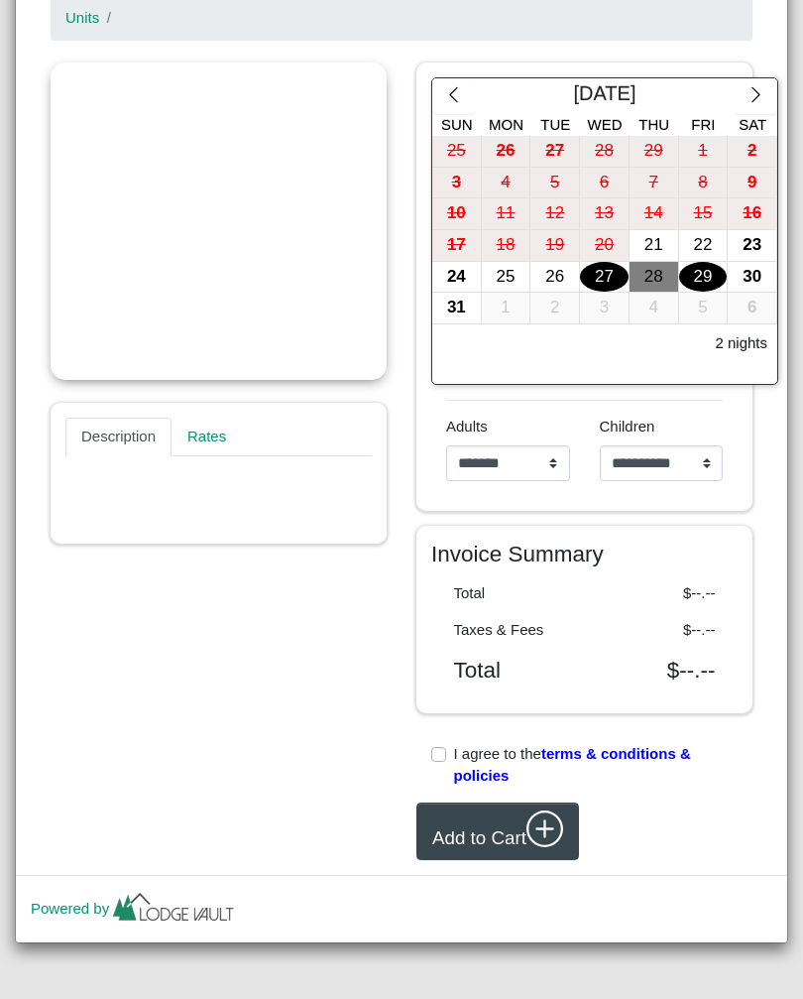
scroll to position [334, 0]
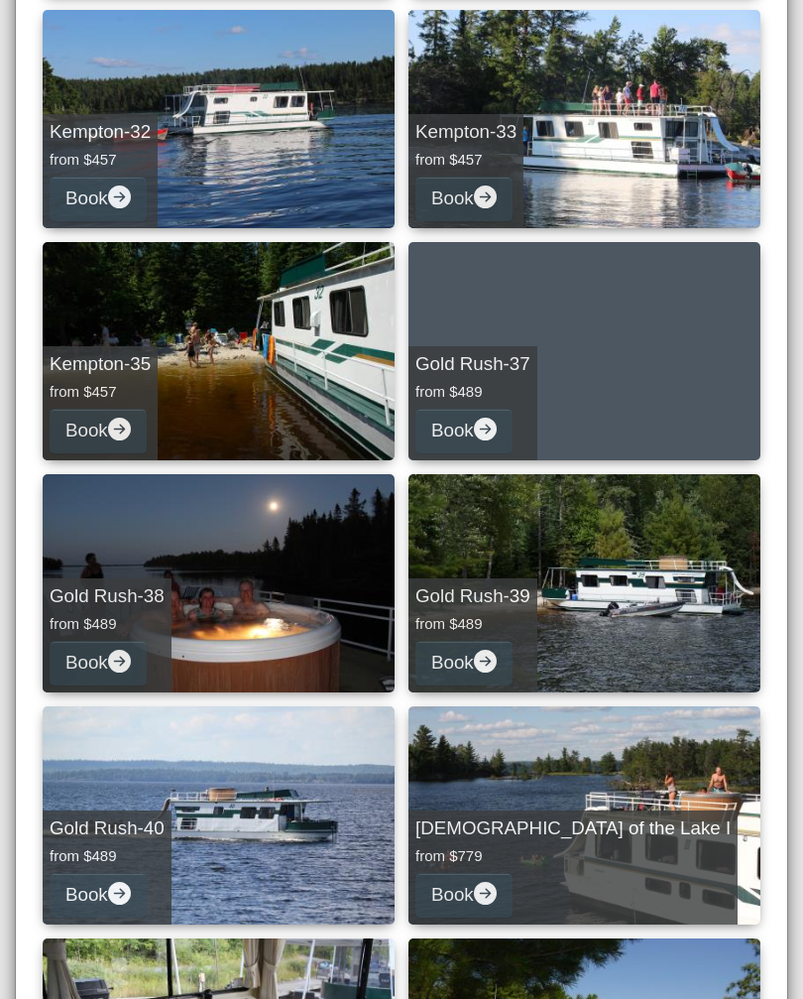
scroll to position [2272, 0]
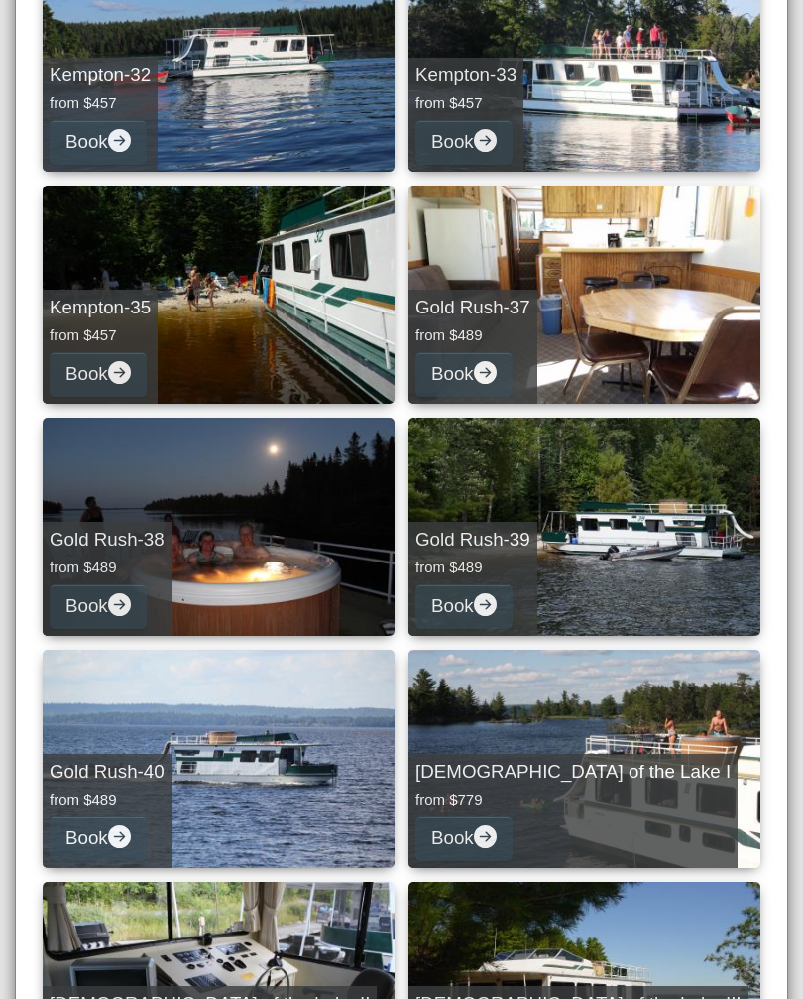
click at [668, 558] on link "Gold Rush-39 from $489 Book" at bounding box center [585, 527] width 352 height 218
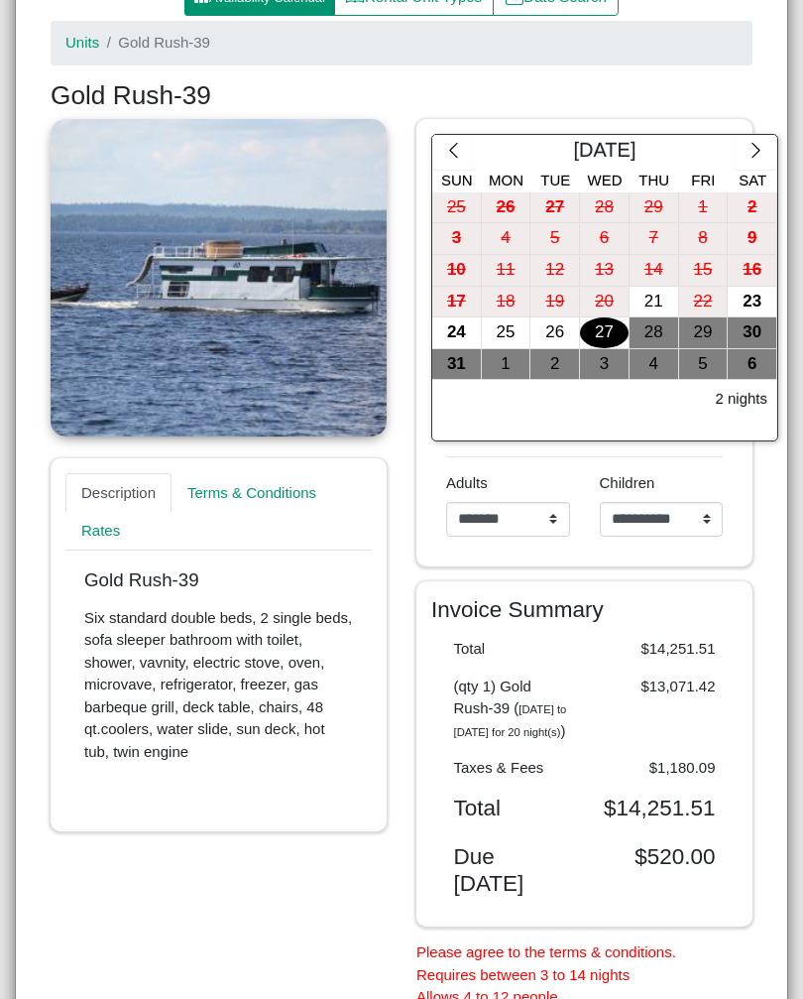
scroll to position [317, 0]
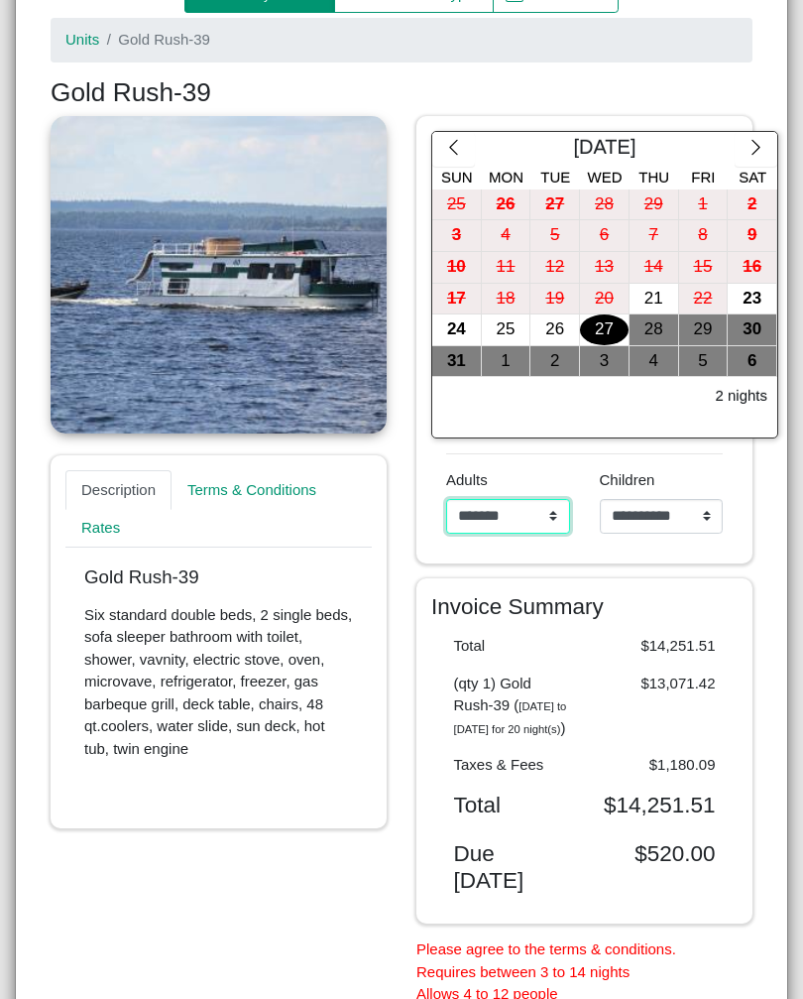
click at [561, 523] on select "**********" at bounding box center [508, 517] width 124 height 36
select select "*"
